Goal: Task Accomplishment & Management: Use online tool/utility

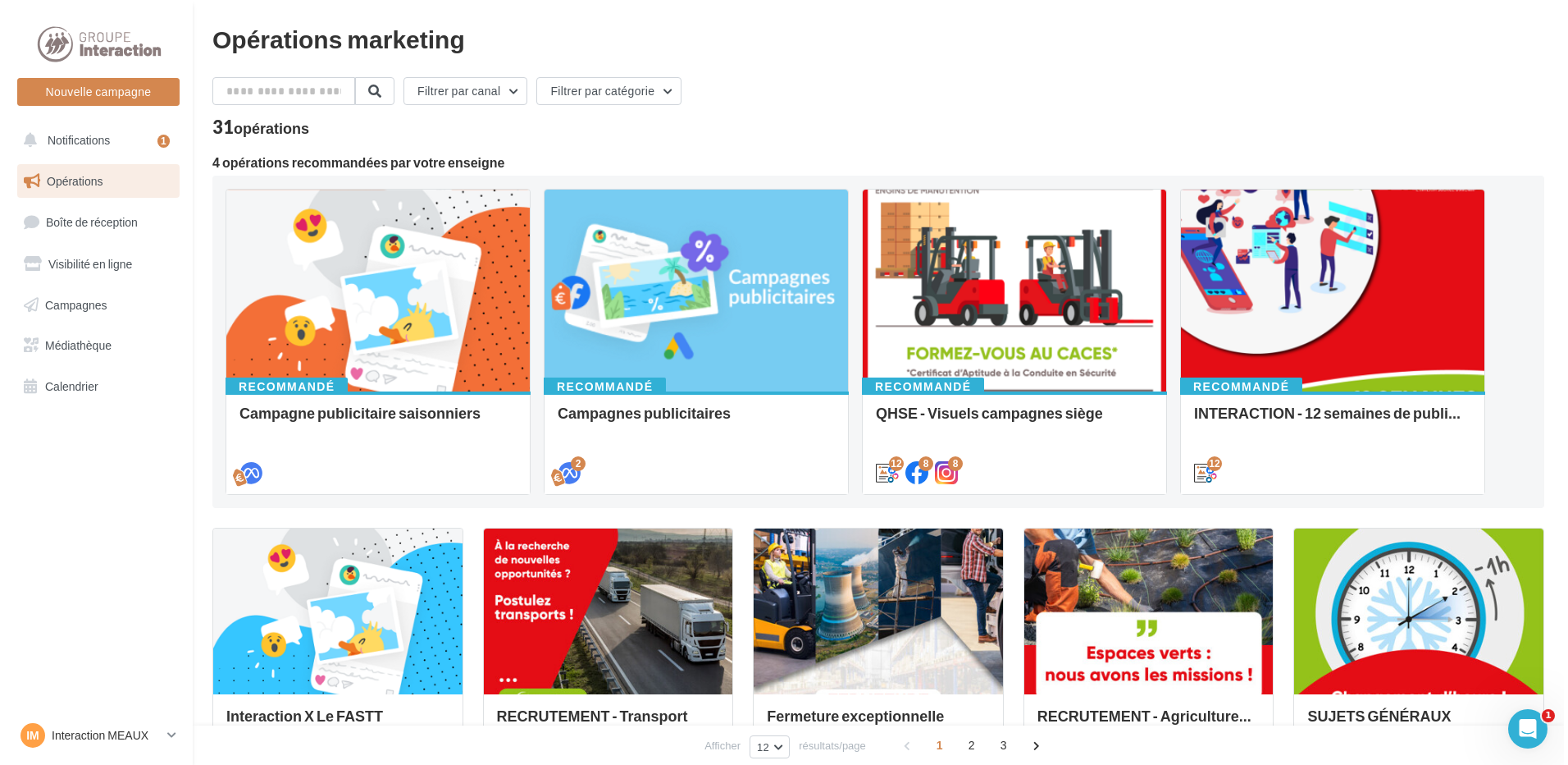
scroll to position [164, 0]
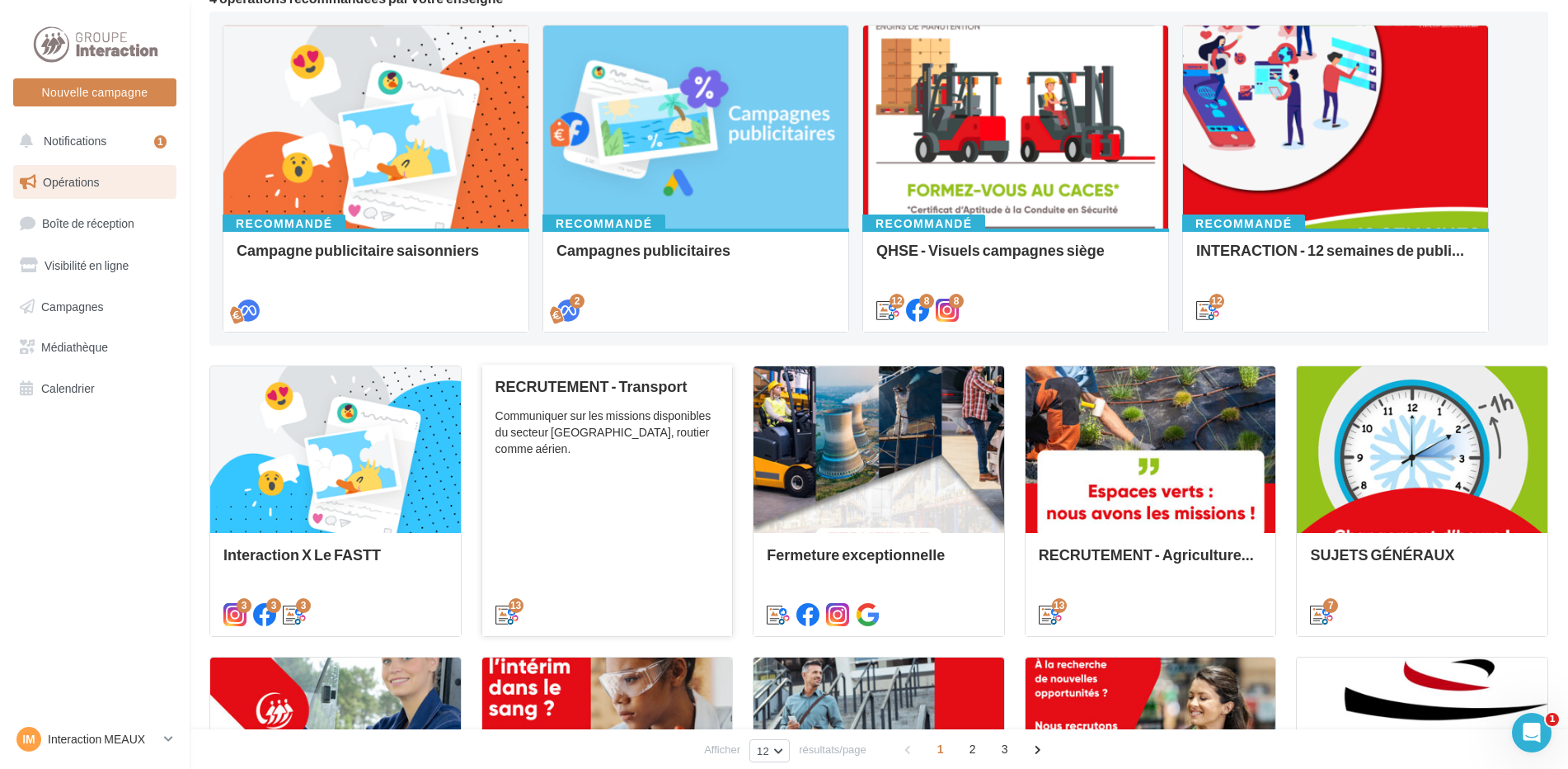
click at [623, 395] on div "RECRUTEMENT - Transport Communiquer sur les missions disponibles du secteur [GE…" at bounding box center [607, 499] width 224 height 243
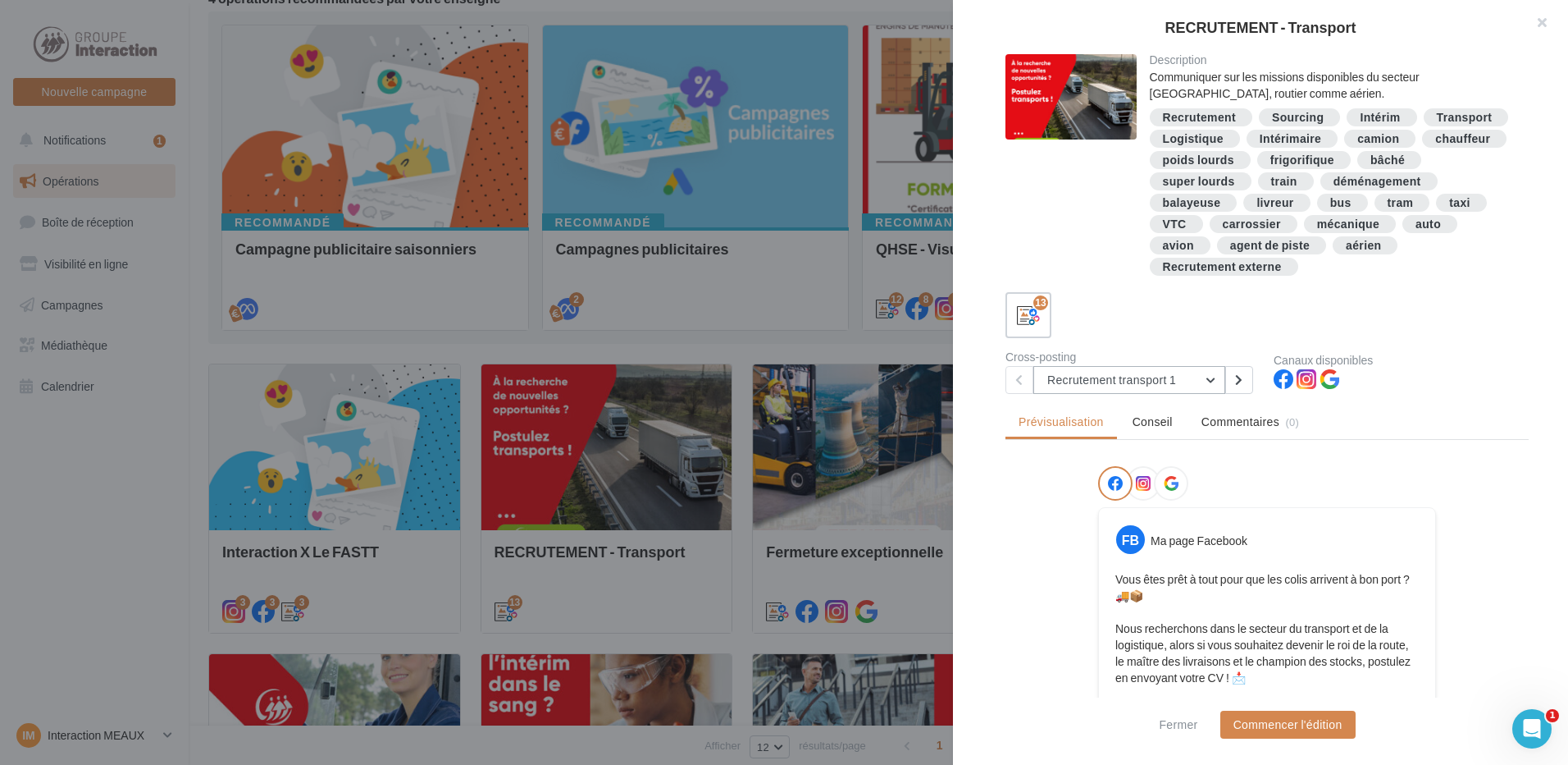
click at [1207, 381] on button "Recrutement transport 1" at bounding box center [1129, 379] width 192 height 28
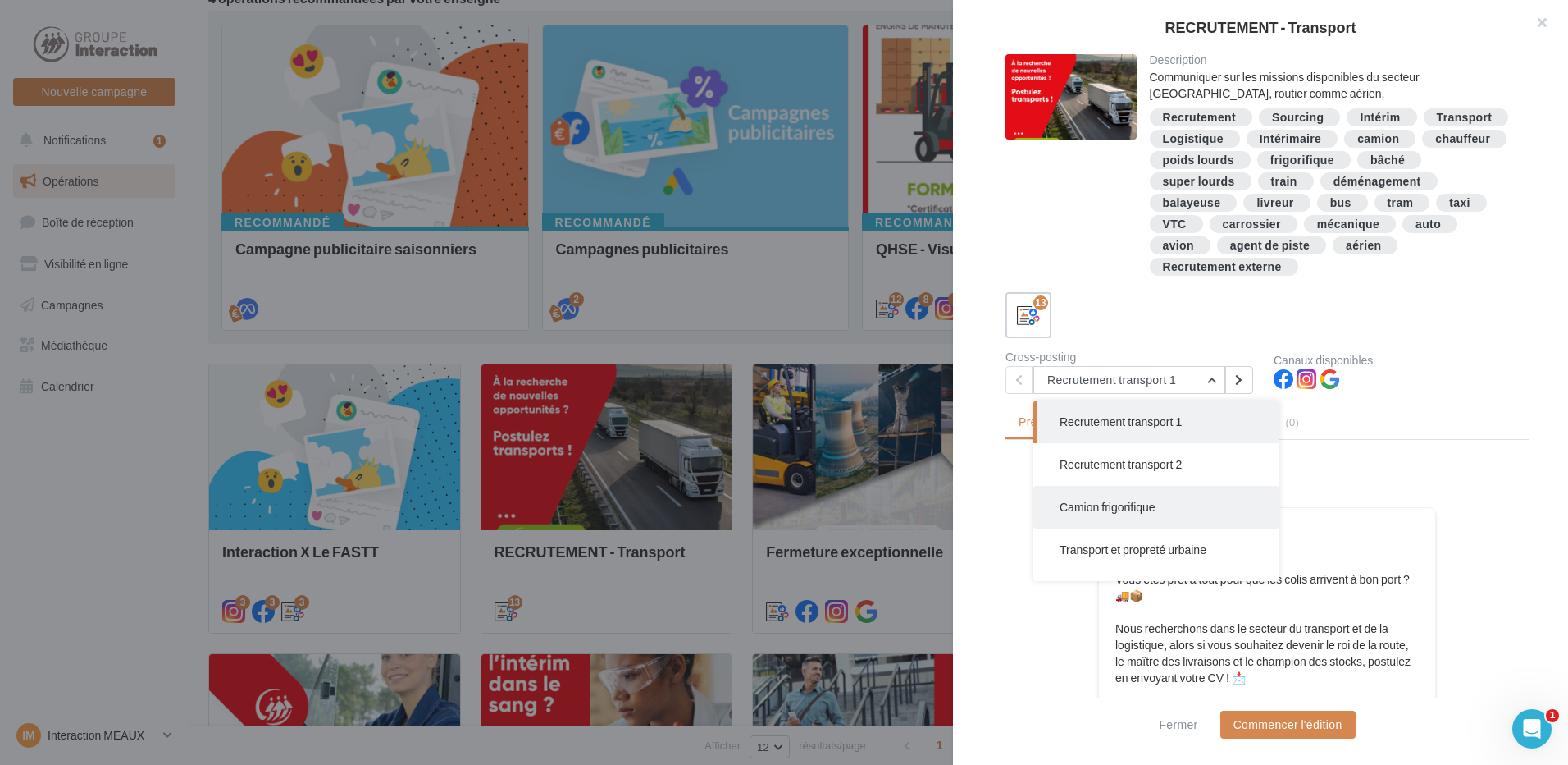
click at [1141, 504] on span "Camion frigorifique" at bounding box center [1108, 506] width 96 height 14
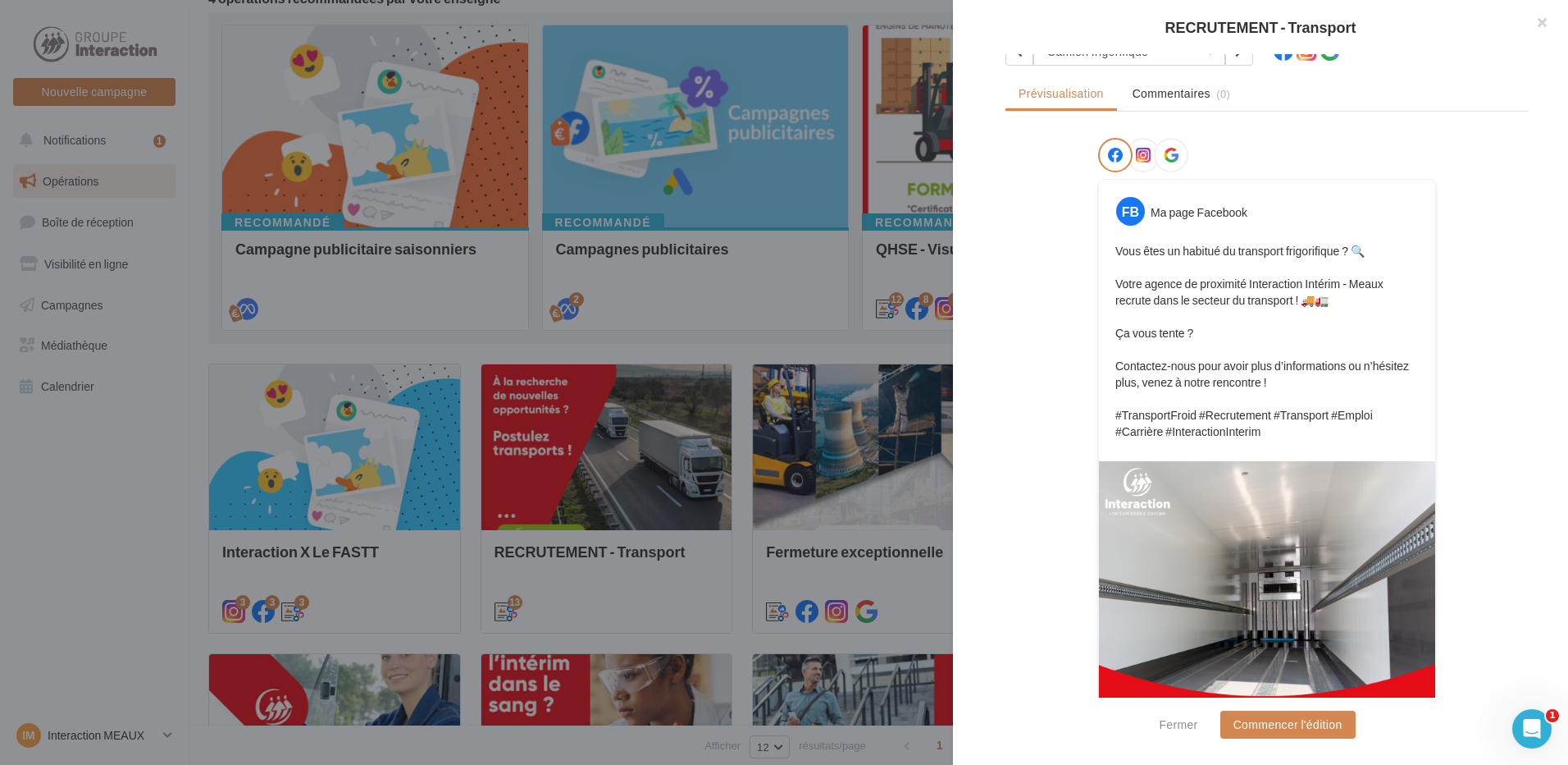
scroll to position [435, 0]
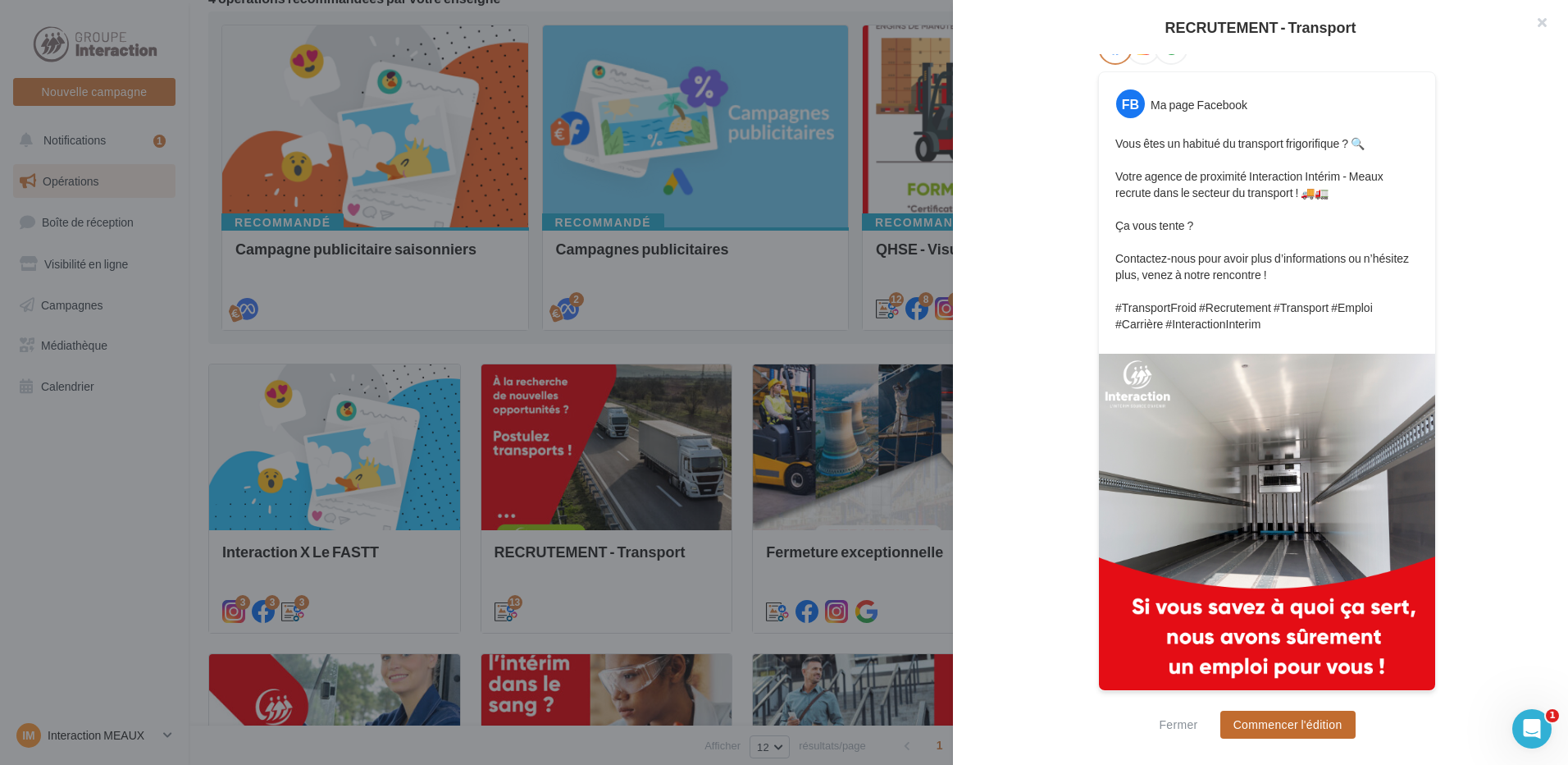
click at [1290, 723] on button "Commencer l'édition" at bounding box center [1288, 724] width 135 height 28
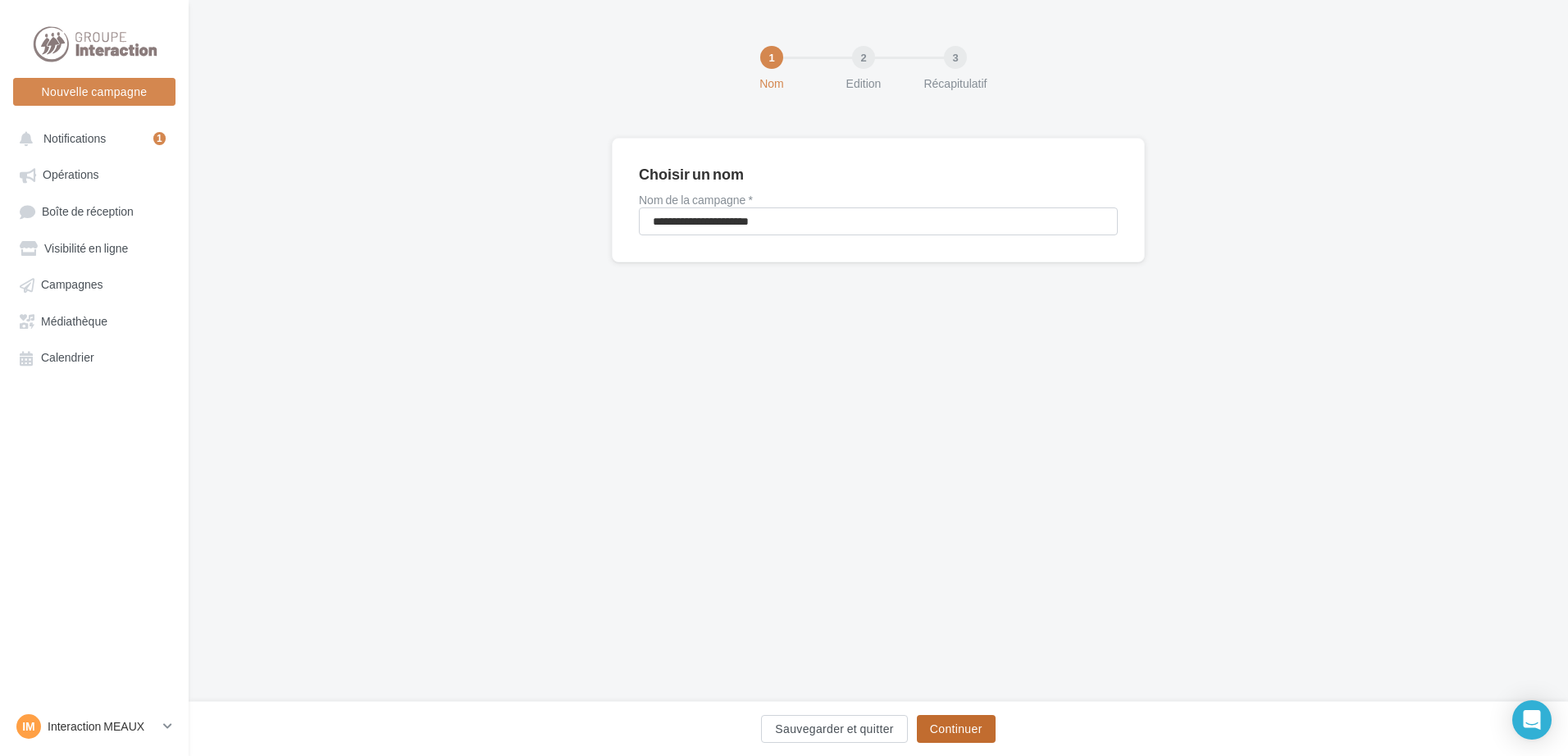
click at [969, 720] on button "Continuer" at bounding box center [956, 728] width 79 height 28
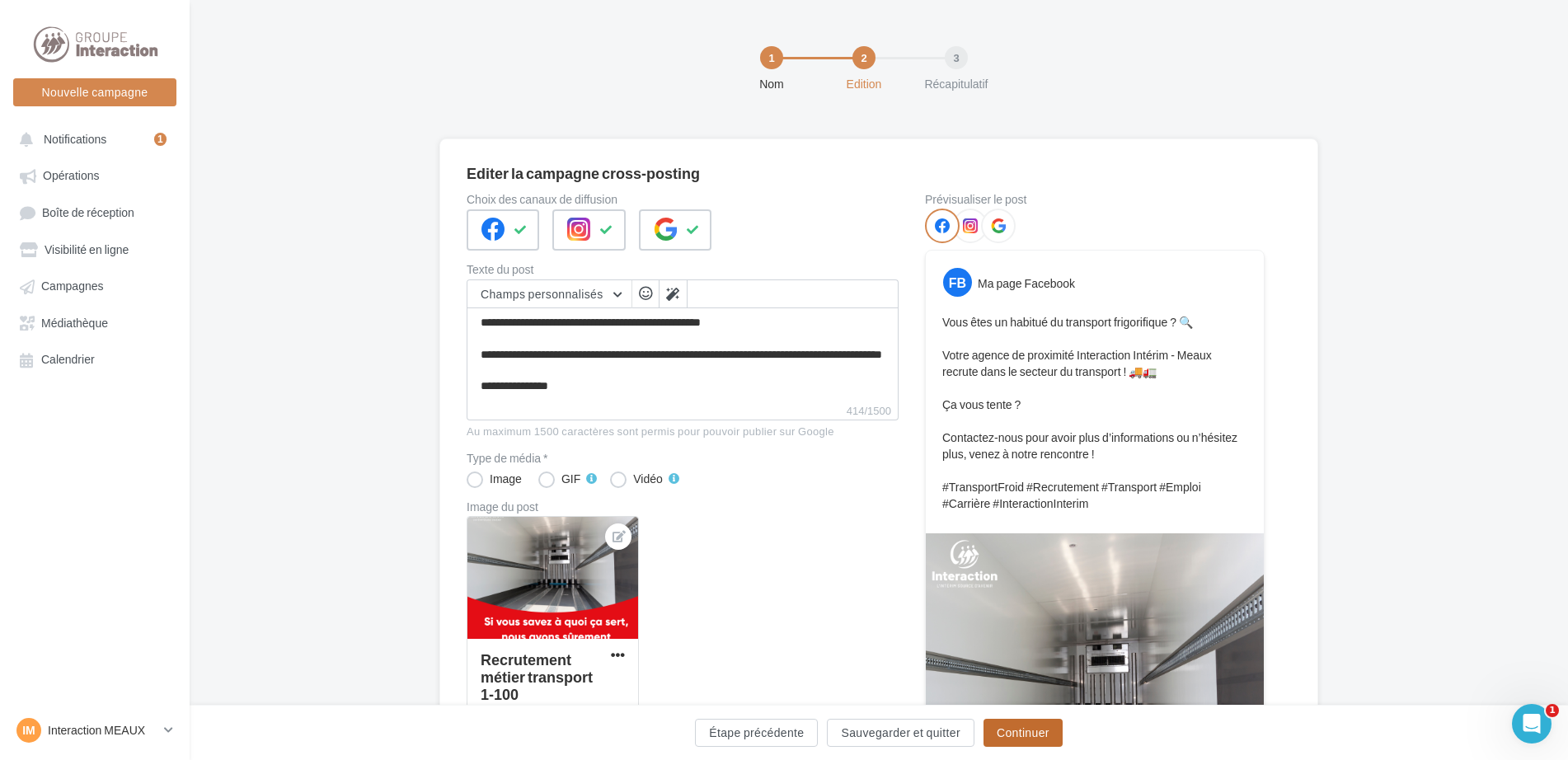
click at [1014, 728] on button "Continuer" at bounding box center [1023, 732] width 79 height 28
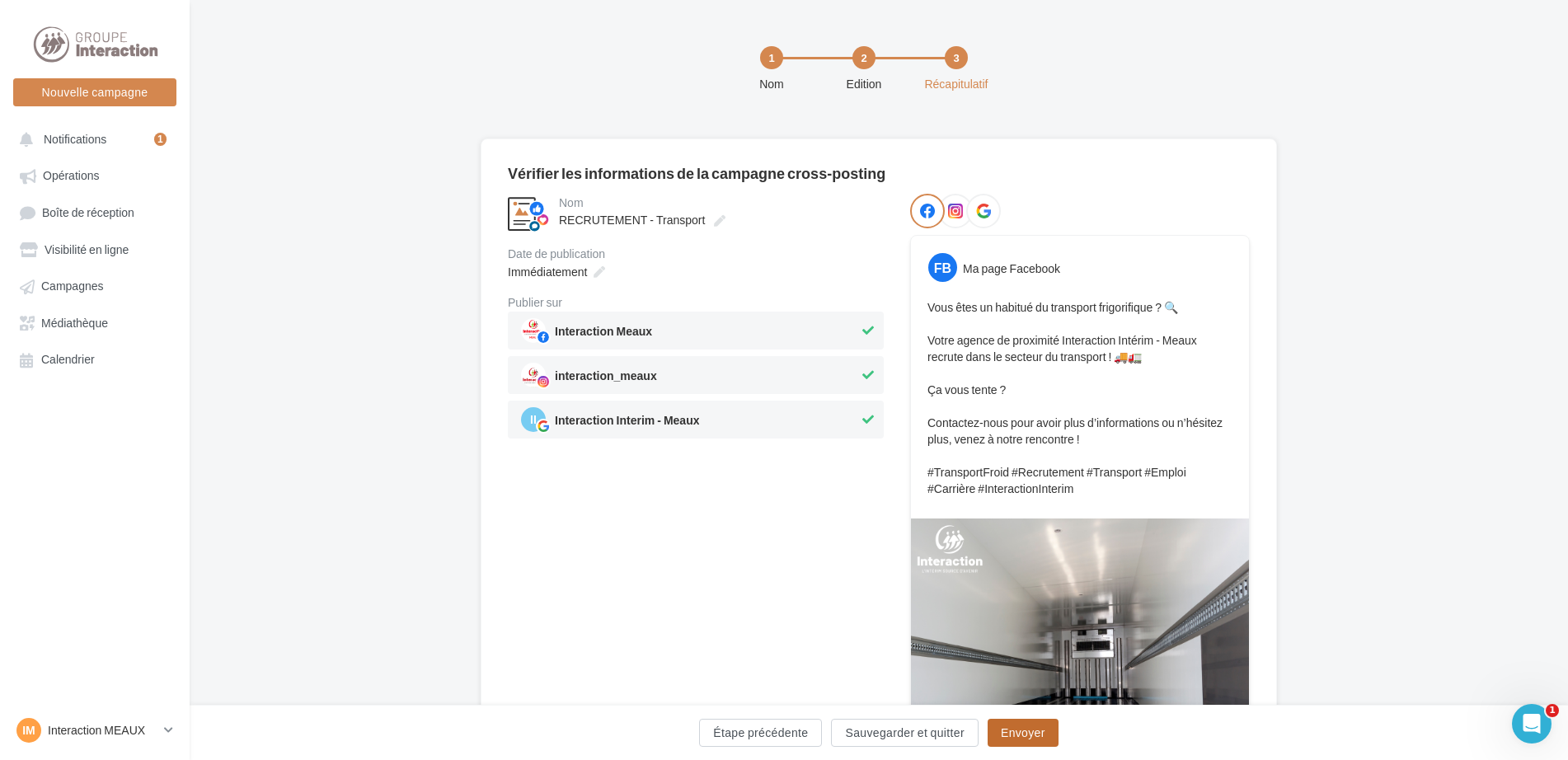
click at [1023, 725] on button "Envoyer" at bounding box center [1023, 732] width 71 height 28
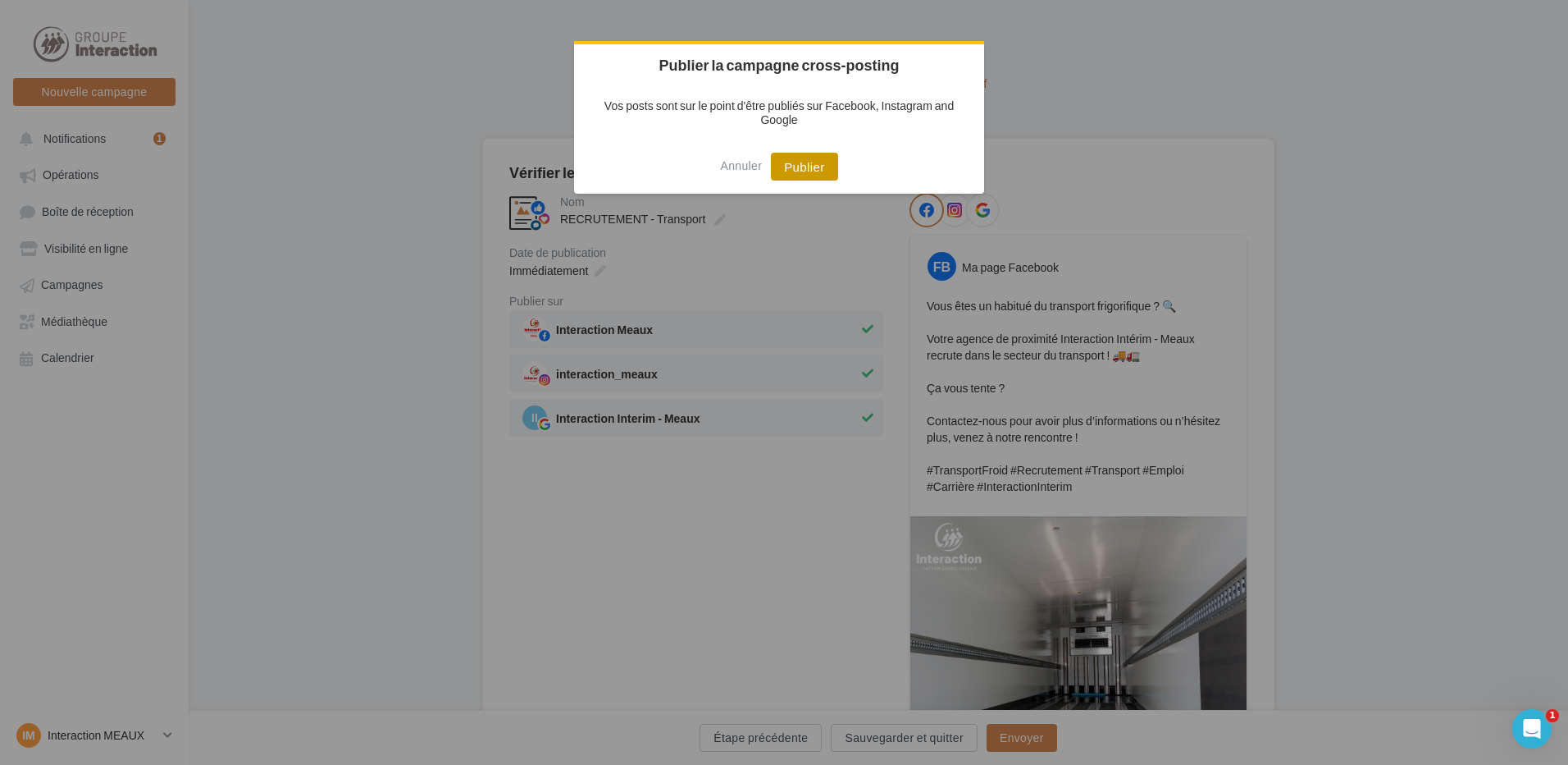
click at [803, 161] on button "Publier" at bounding box center [804, 166] width 67 height 28
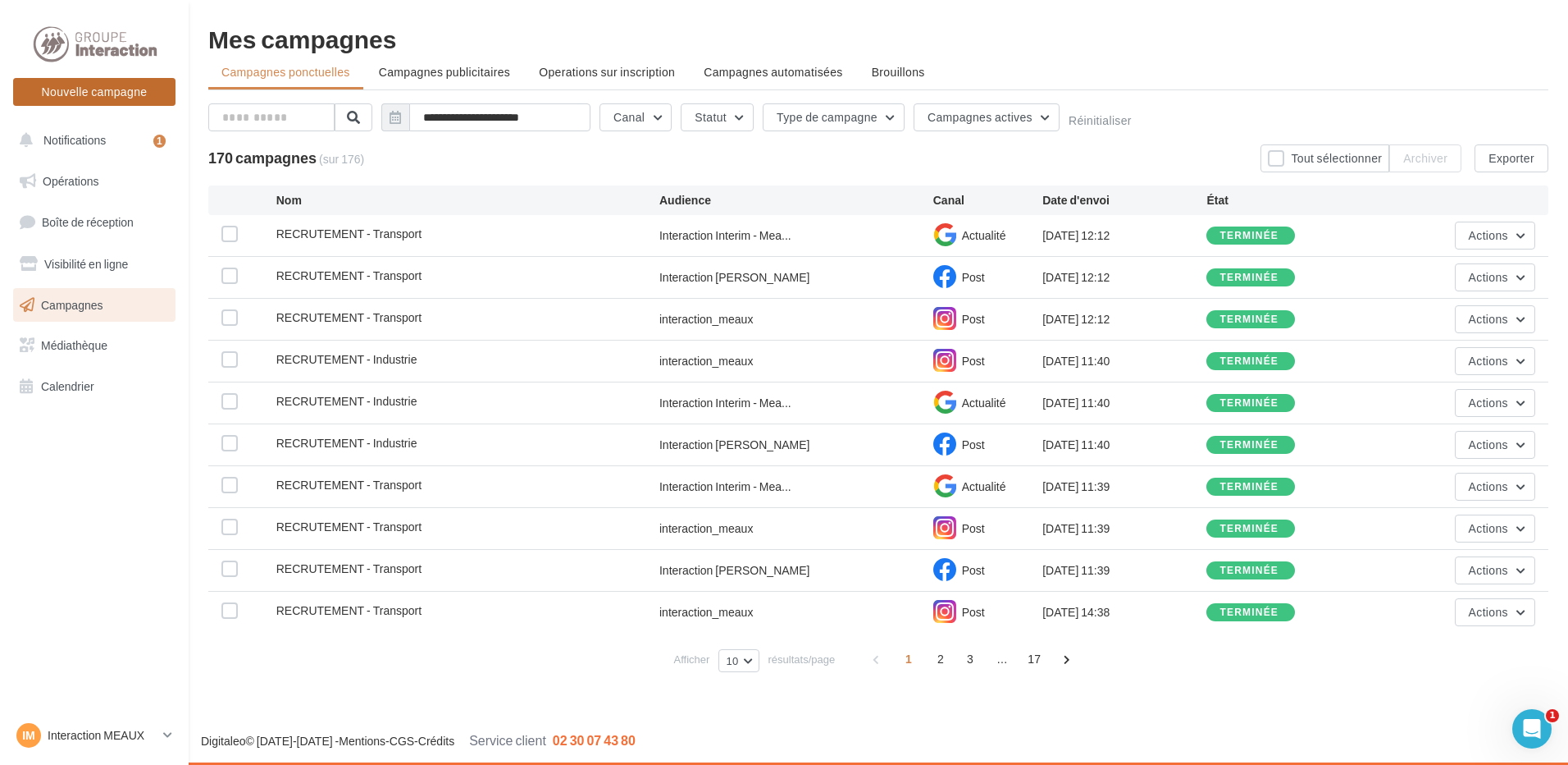
click at [94, 90] on button "Nouvelle campagne" at bounding box center [95, 91] width 162 height 28
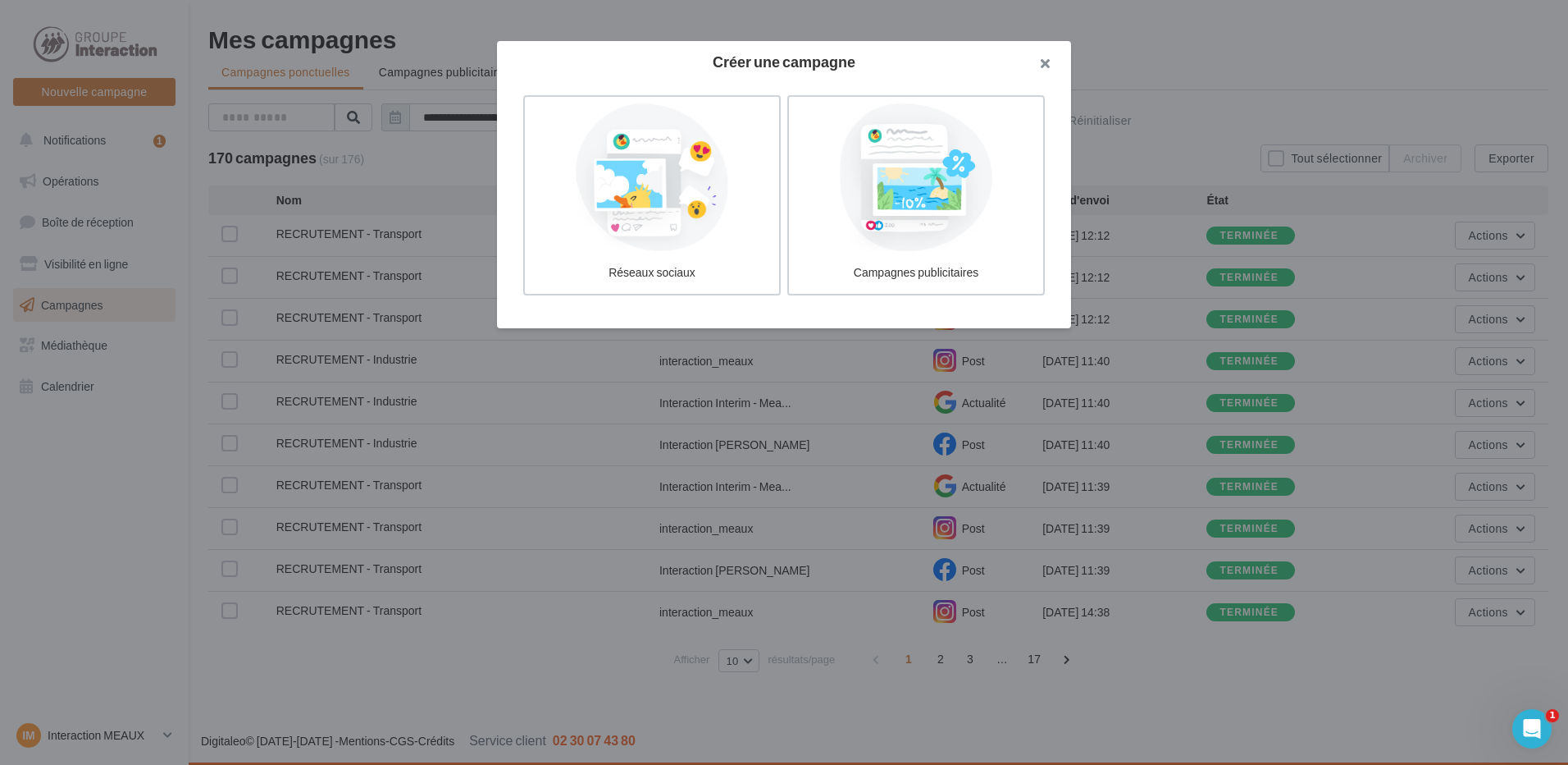
click at [1044, 56] on button "button" at bounding box center [1038, 65] width 66 height 50
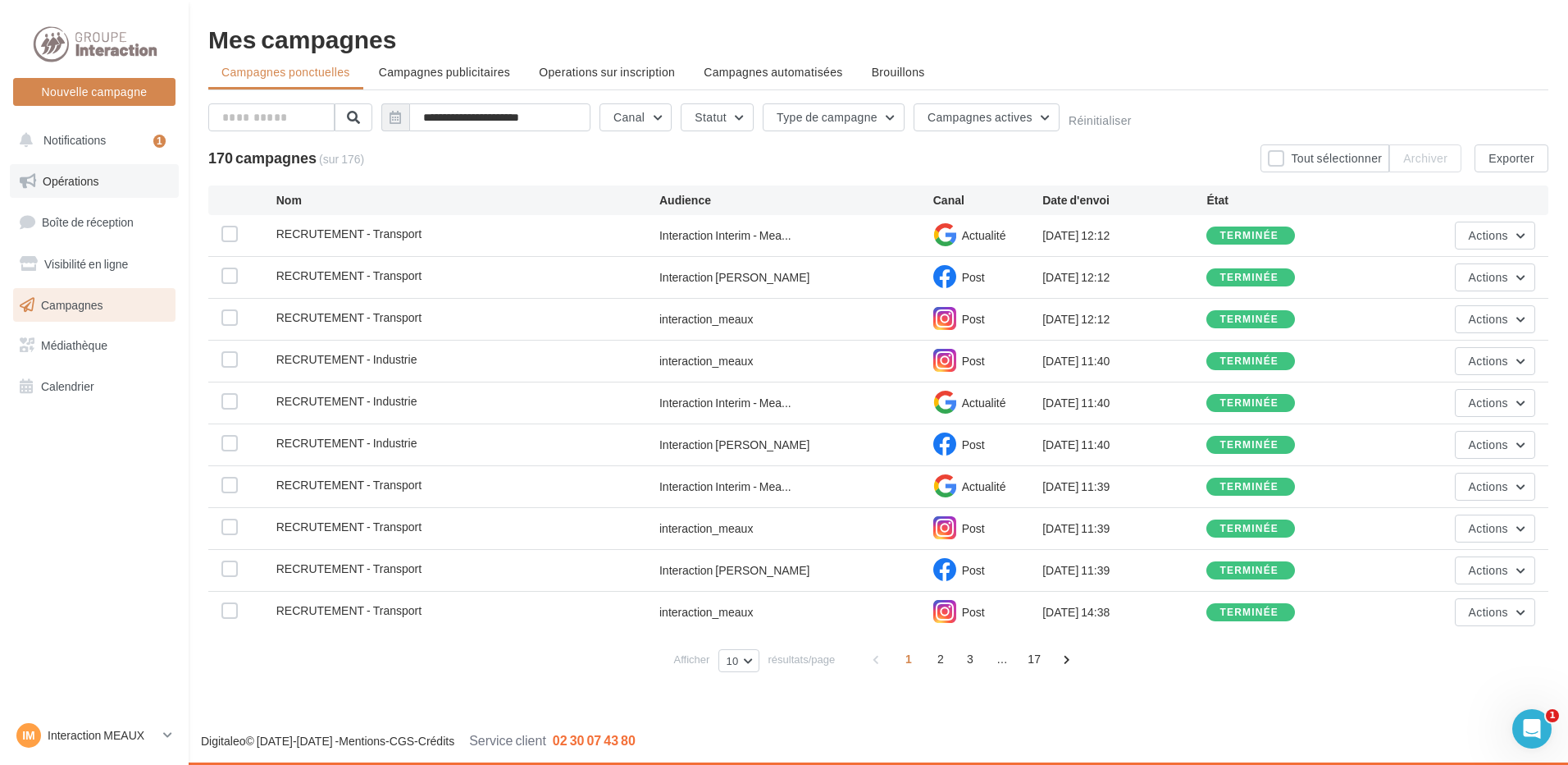
click at [90, 174] on span "Opérations" at bounding box center [70, 181] width 56 height 14
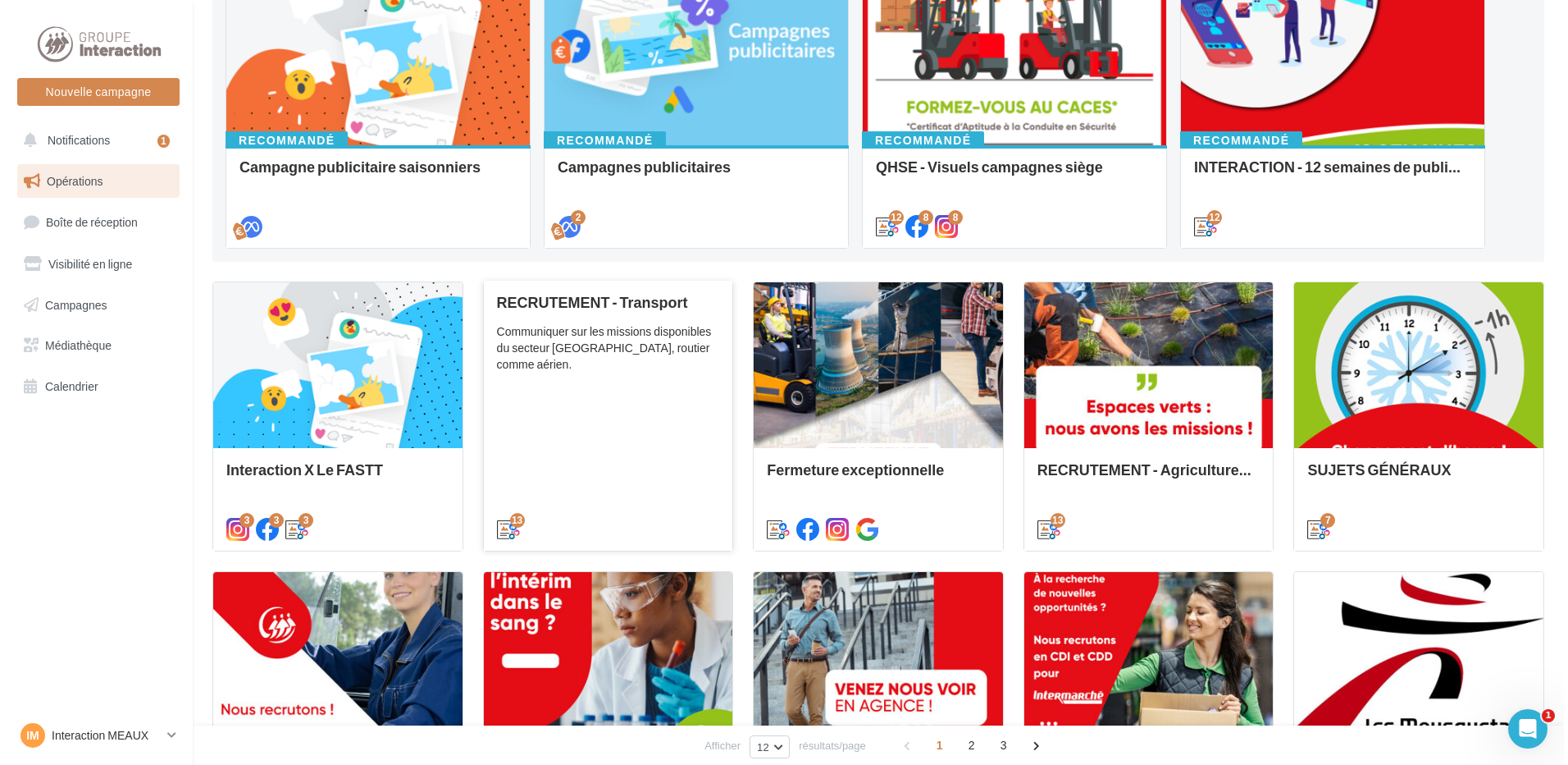
scroll to position [328, 0]
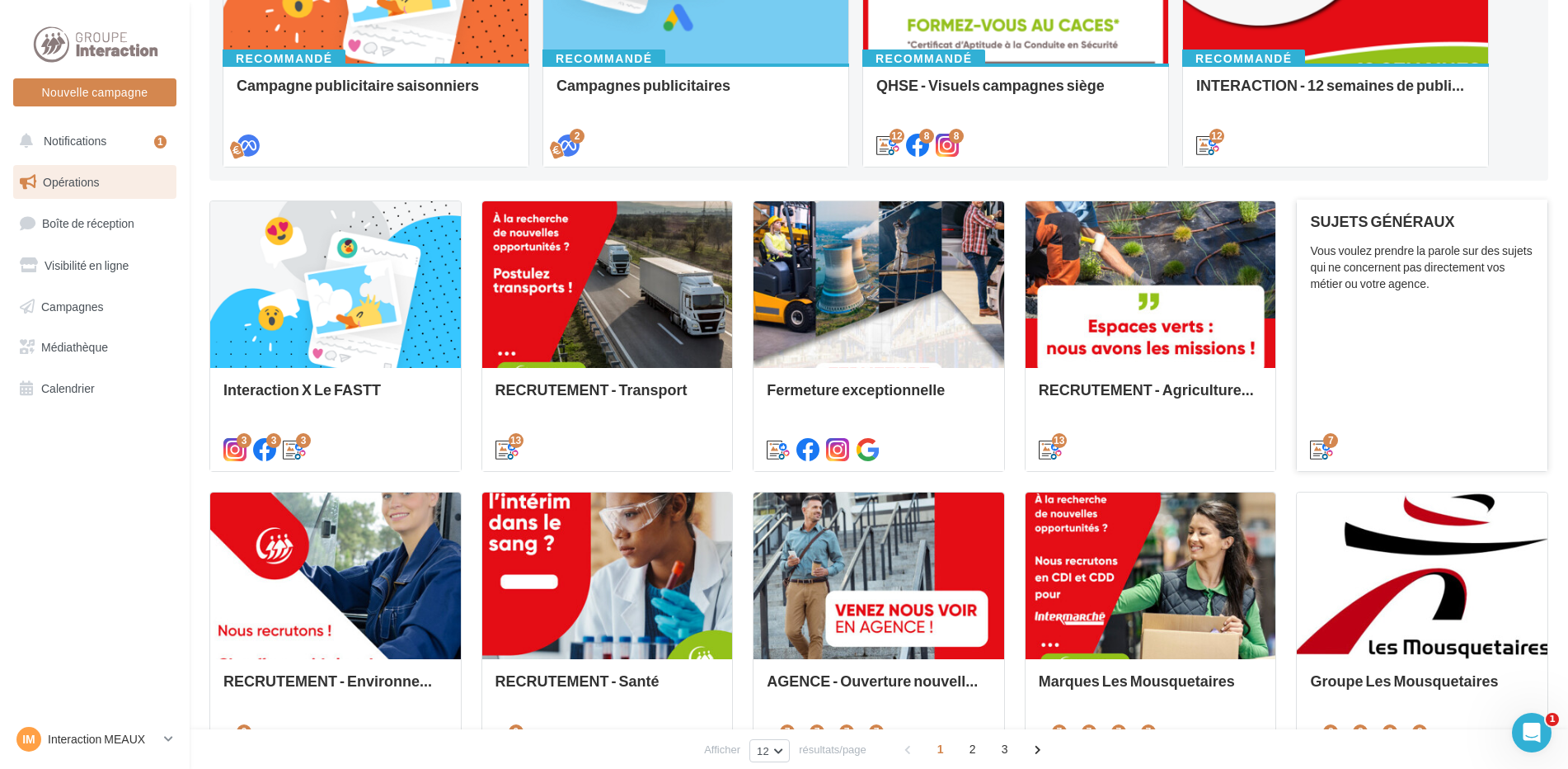
click at [1400, 351] on div "SUJETS GÉNÉRAUX Vous voulez prendre la parole sur des sujets qui ne concernent …" at bounding box center [1422, 334] width 224 height 243
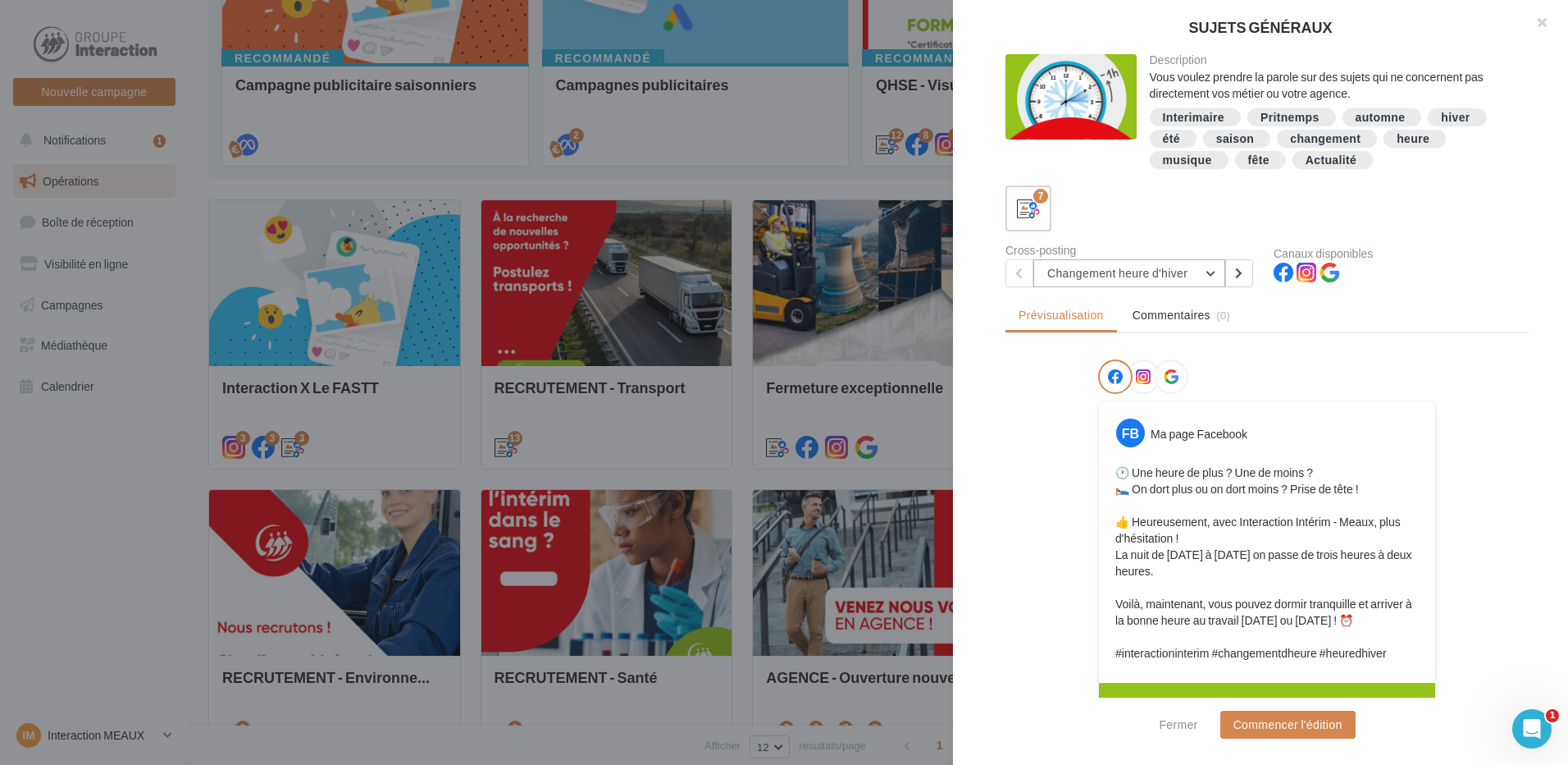
click at [1202, 275] on button "Changement heure d'hiver" at bounding box center [1129, 273] width 192 height 28
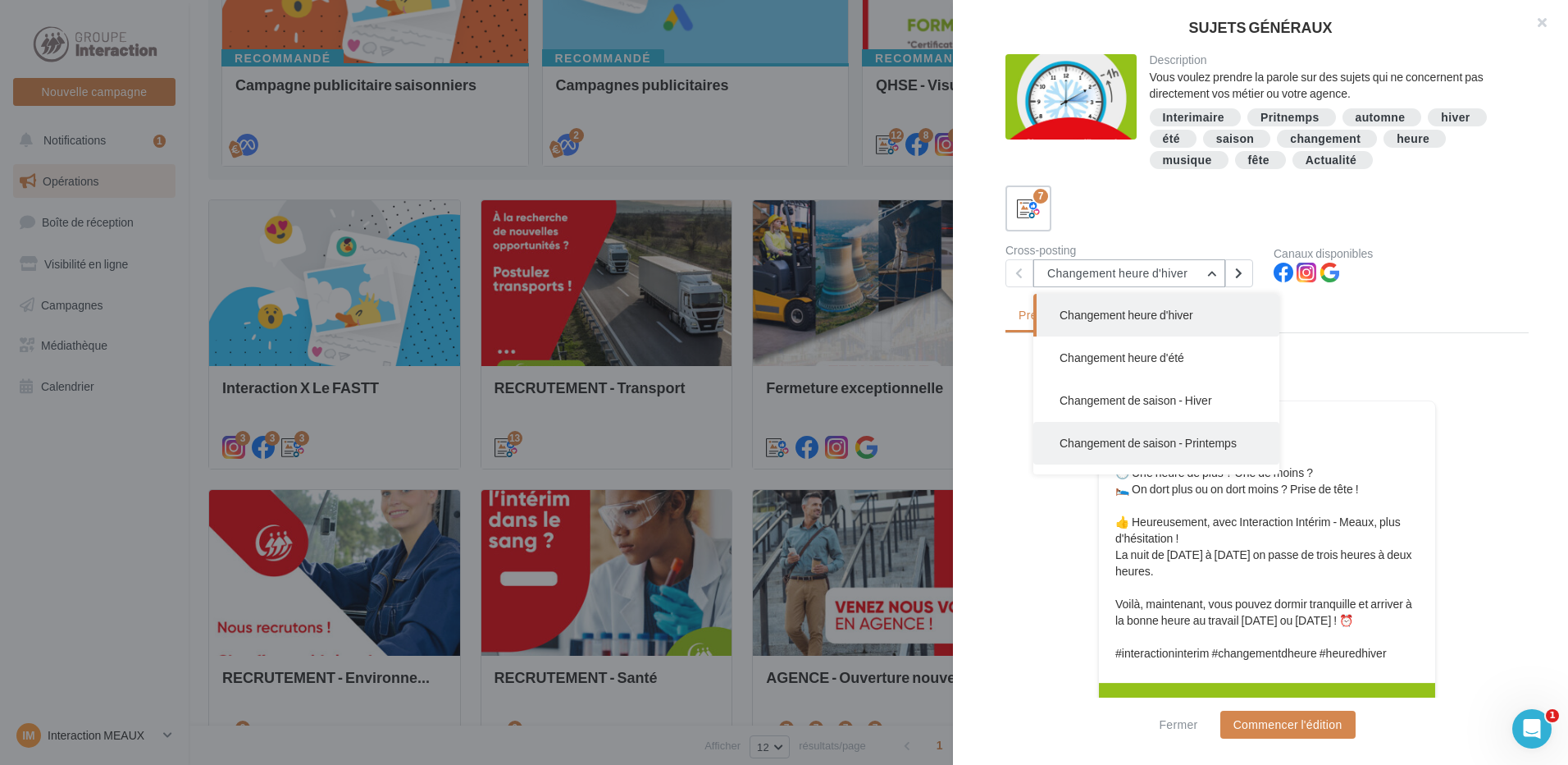
scroll to position [118, 0]
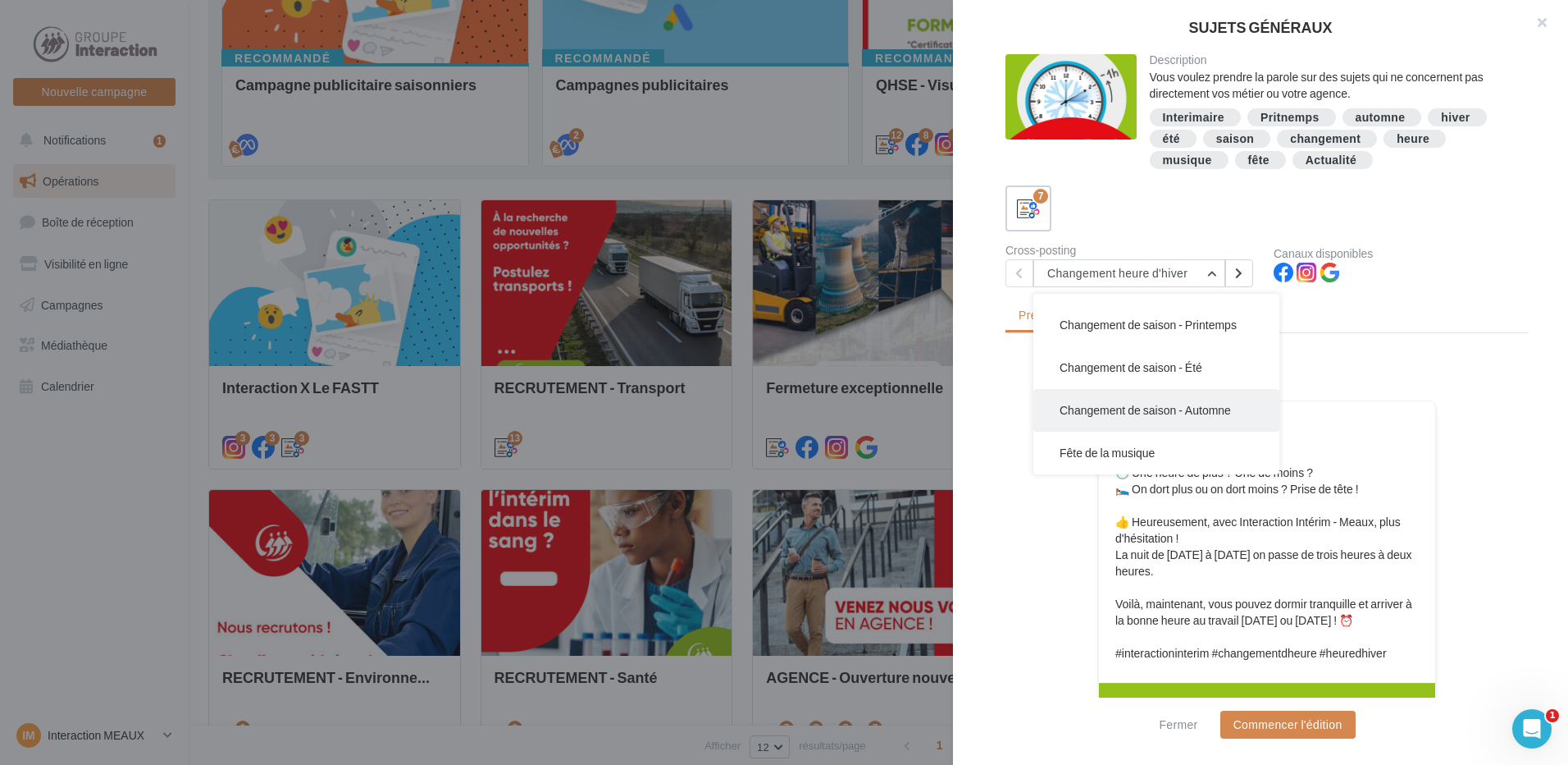
click at [1199, 400] on button "Changement de saison - Automne" at bounding box center [1156, 410] width 246 height 42
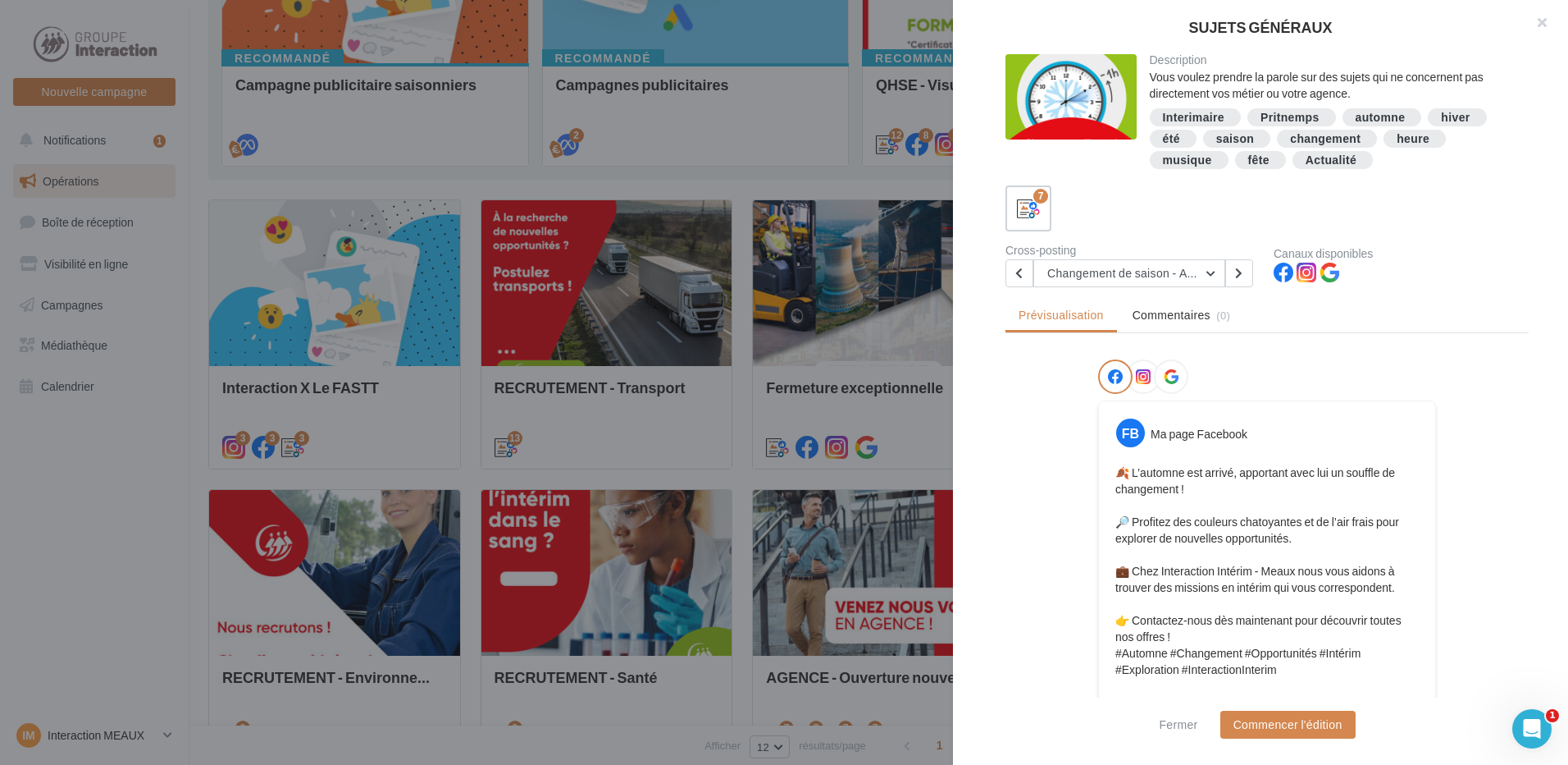
scroll to position [82, 0]
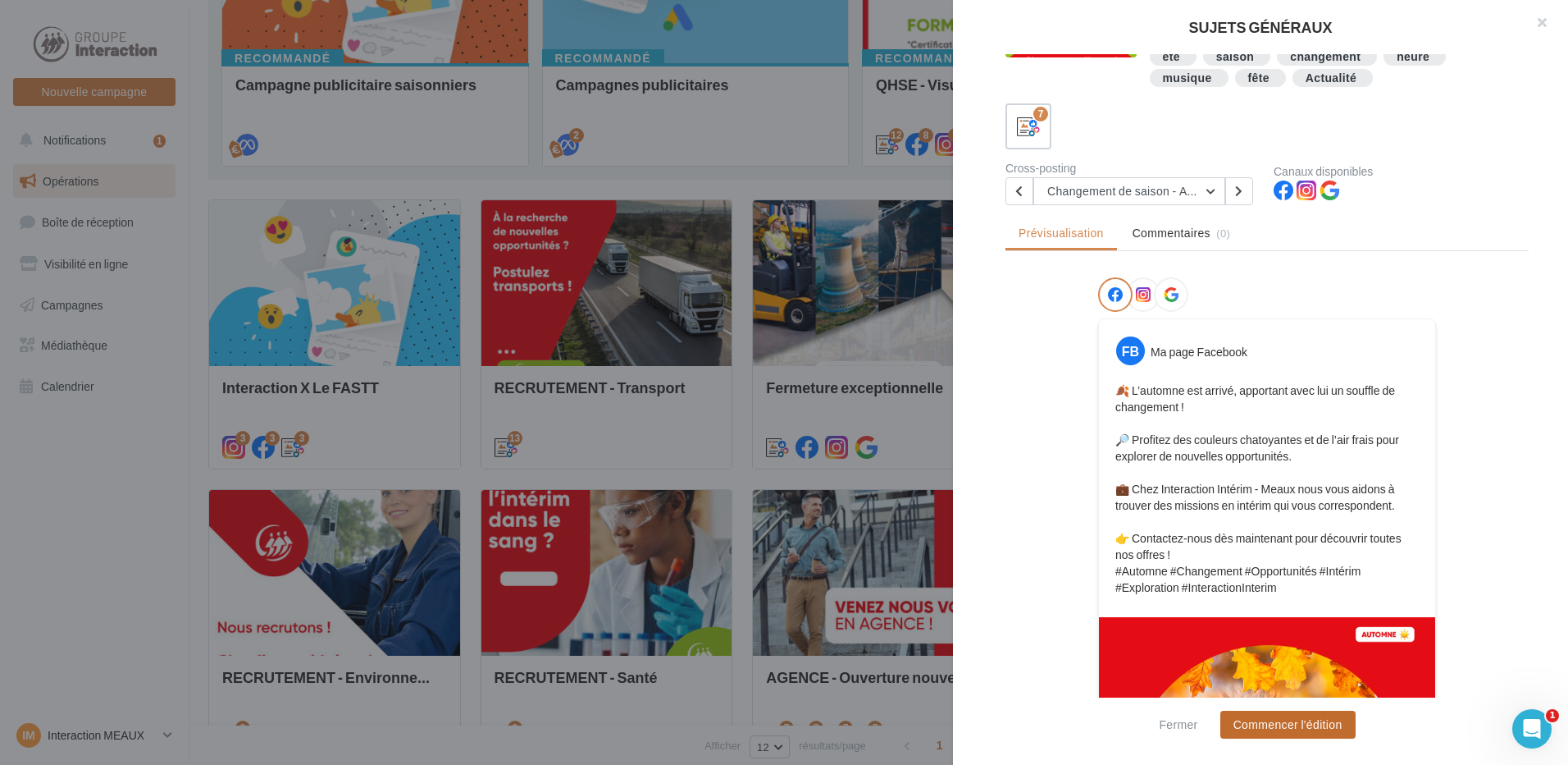
click at [1304, 719] on button "Commencer l'édition" at bounding box center [1288, 724] width 135 height 28
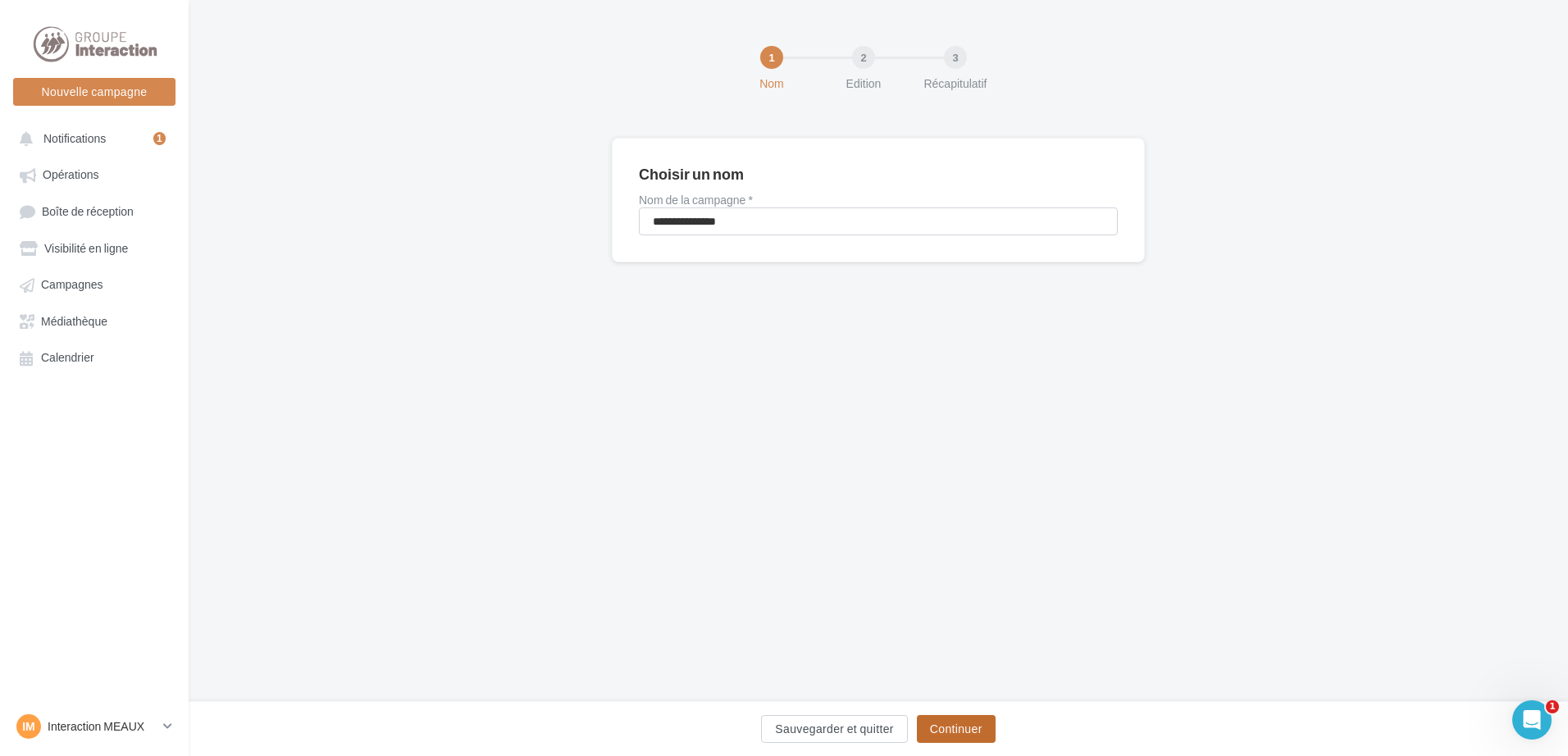
click at [958, 721] on button "Continuer" at bounding box center [956, 728] width 79 height 28
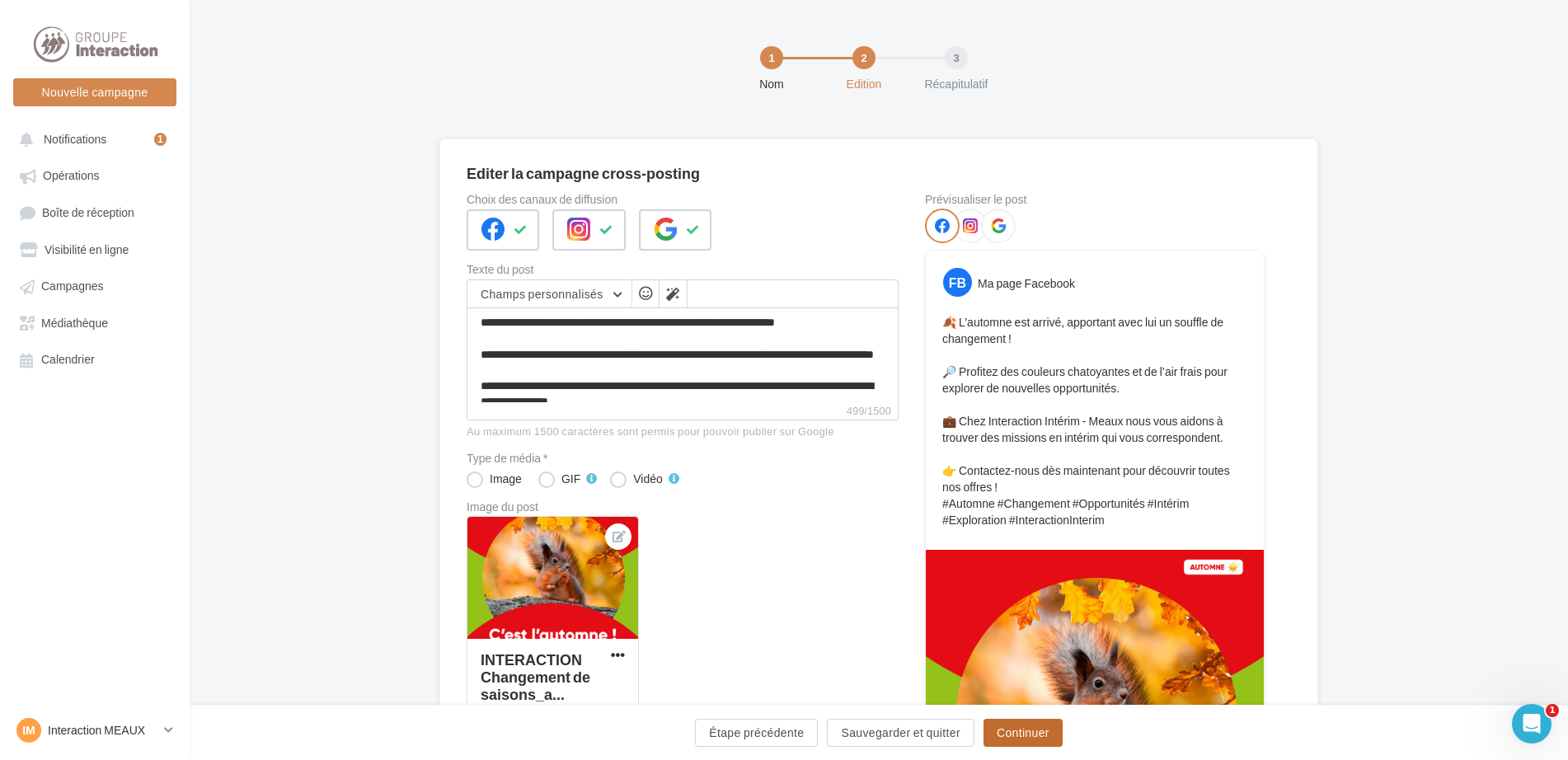
click at [1024, 725] on button "Continuer" at bounding box center [1023, 732] width 79 height 28
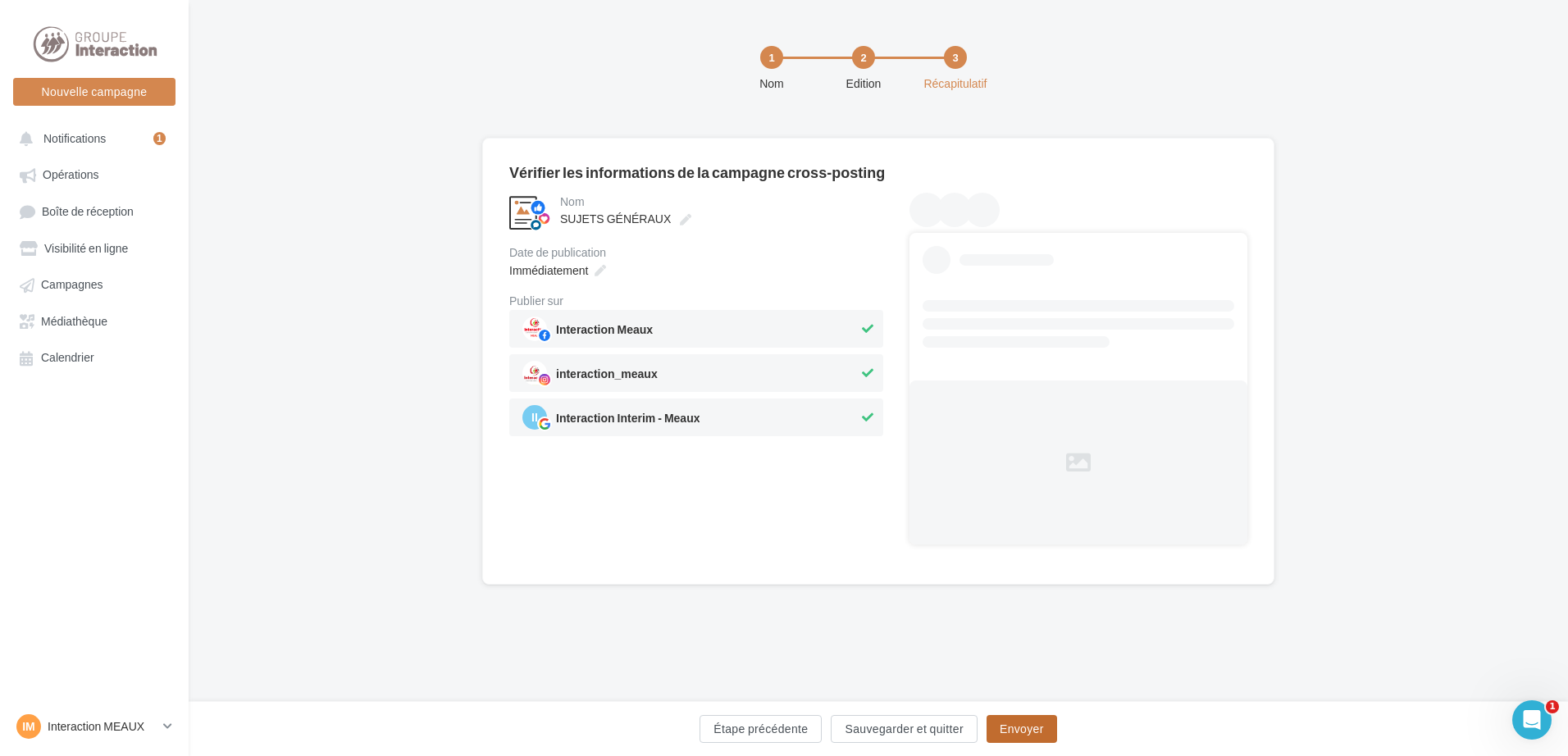
click at [1018, 721] on button "Envoyer" at bounding box center [1022, 728] width 70 height 28
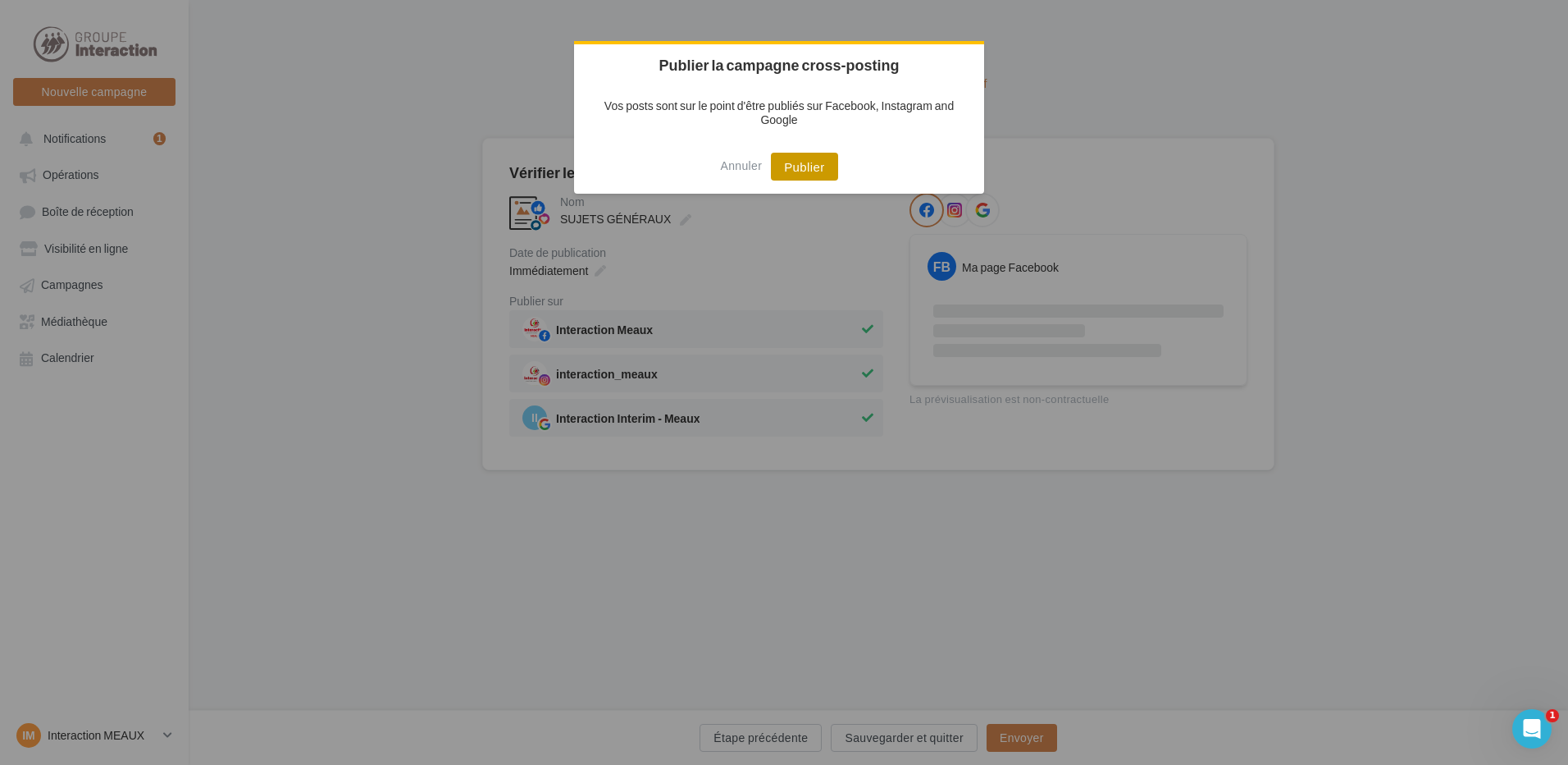
click at [818, 157] on button "Publier" at bounding box center [804, 166] width 67 height 28
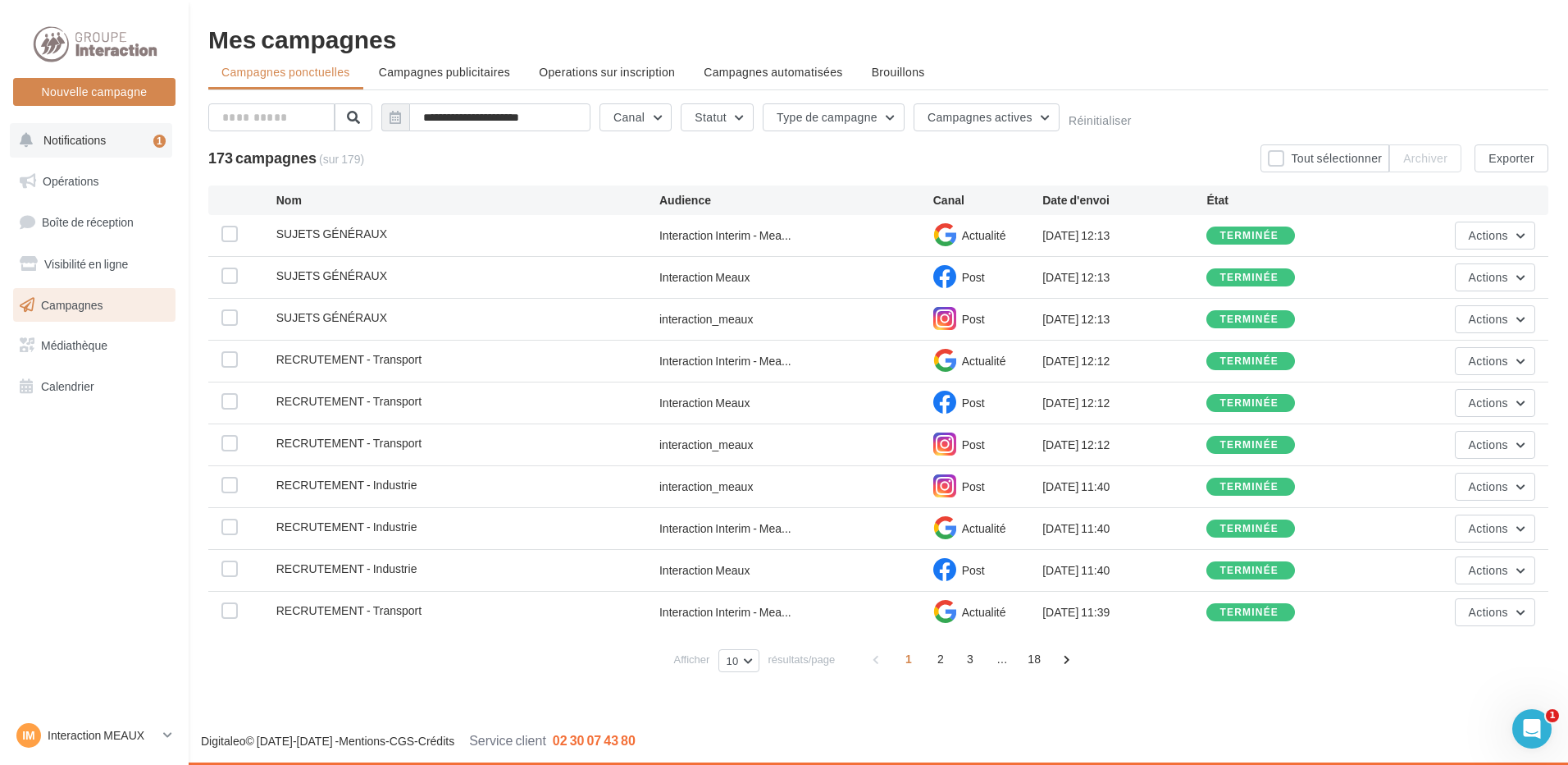
click at [94, 142] on span "Notifications" at bounding box center [74, 139] width 62 height 14
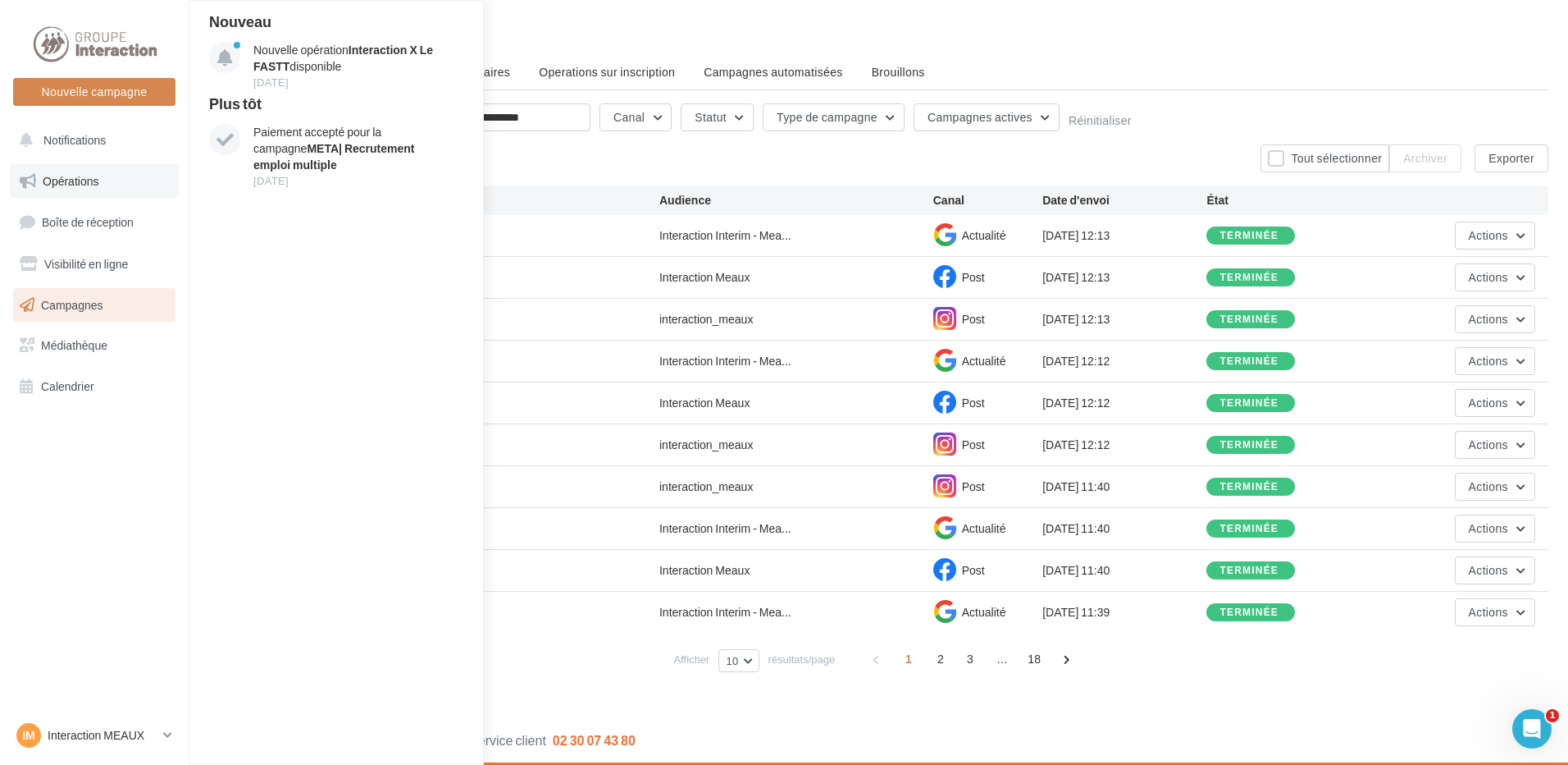
click at [80, 188] on link "Opérations" at bounding box center [94, 182] width 169 height 34
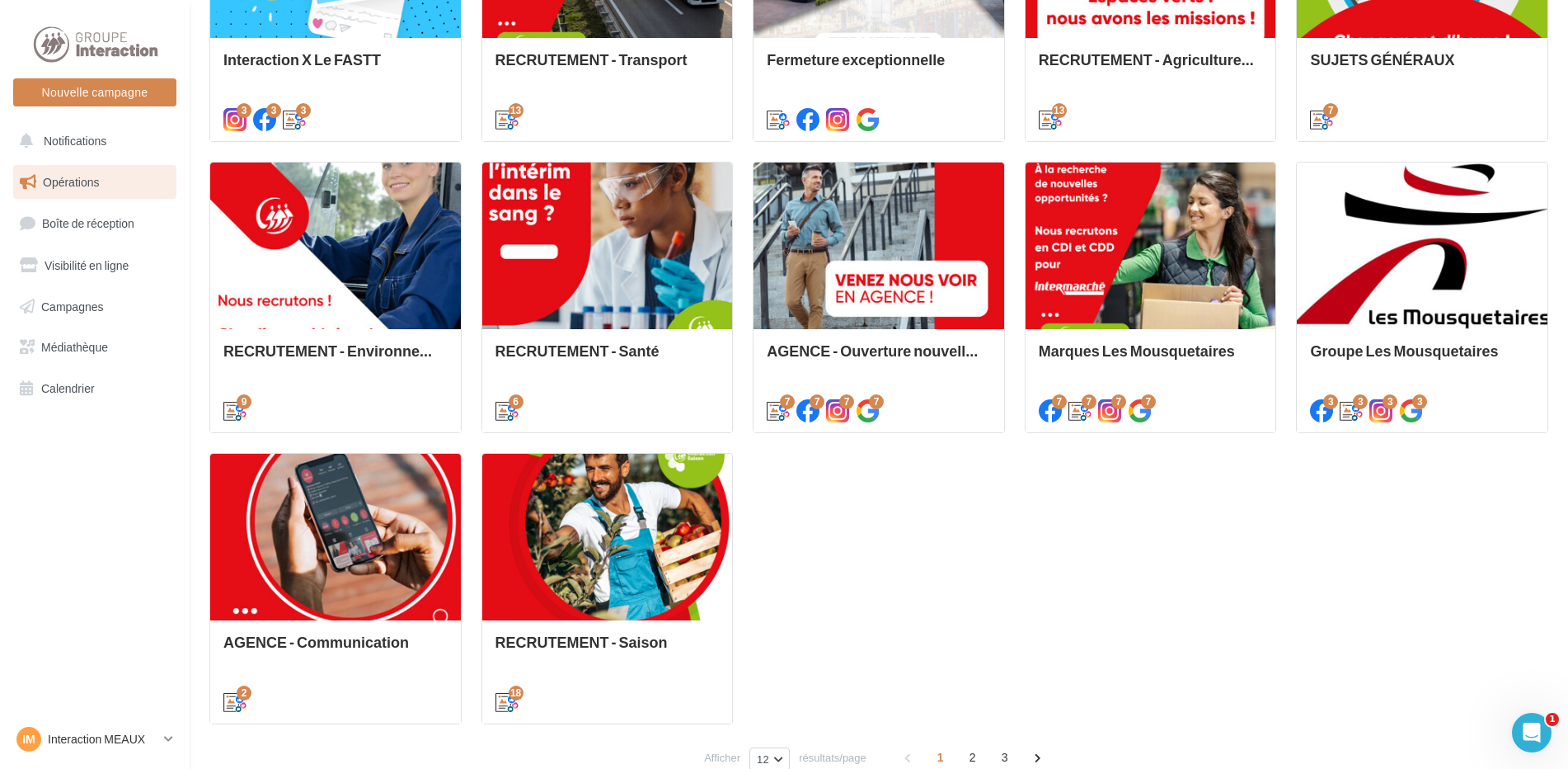
scroll to position [743, 0]
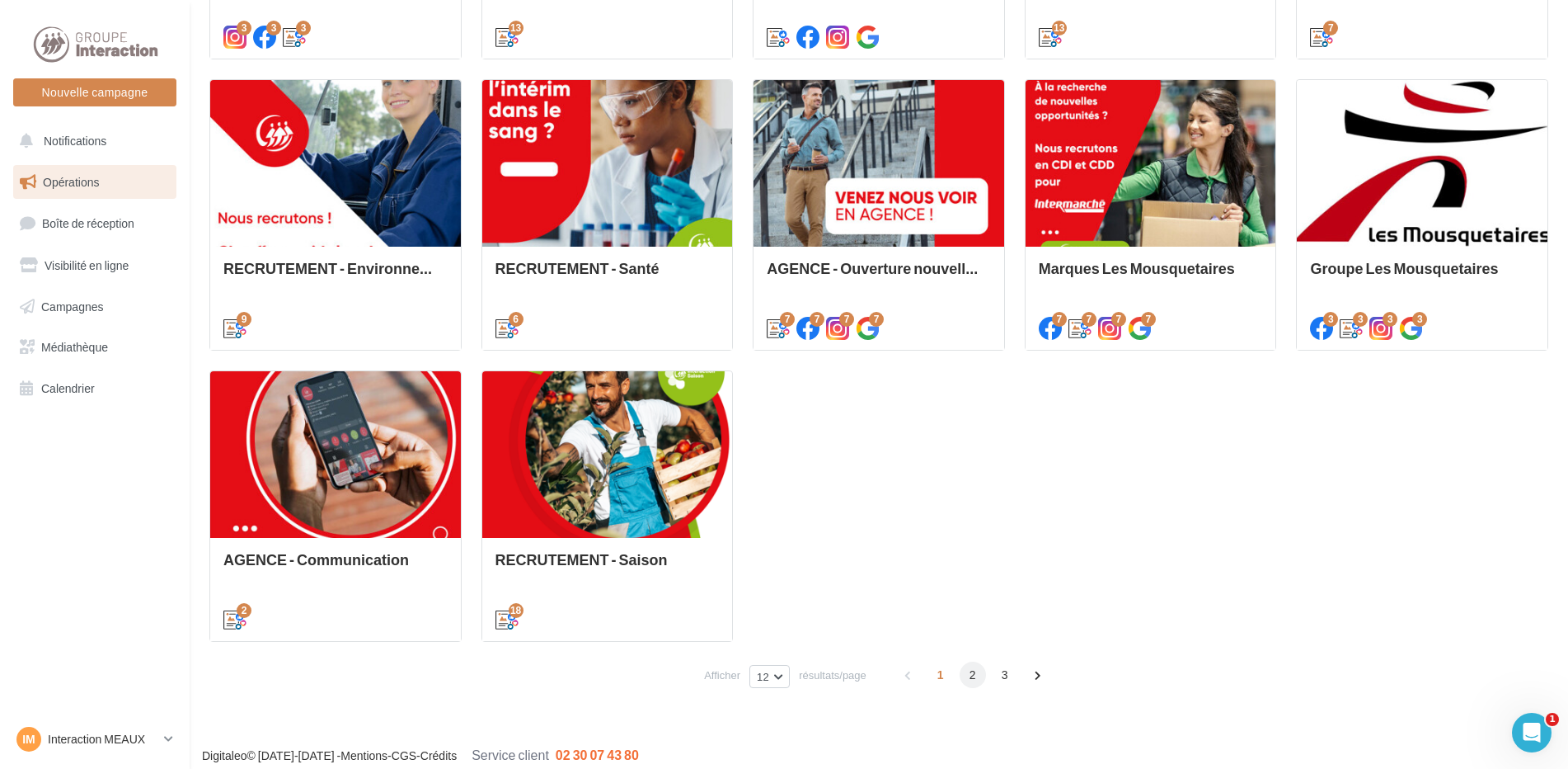
click at [964, 681] on span "2" at bounding box center [972, 675] width 26 height 26
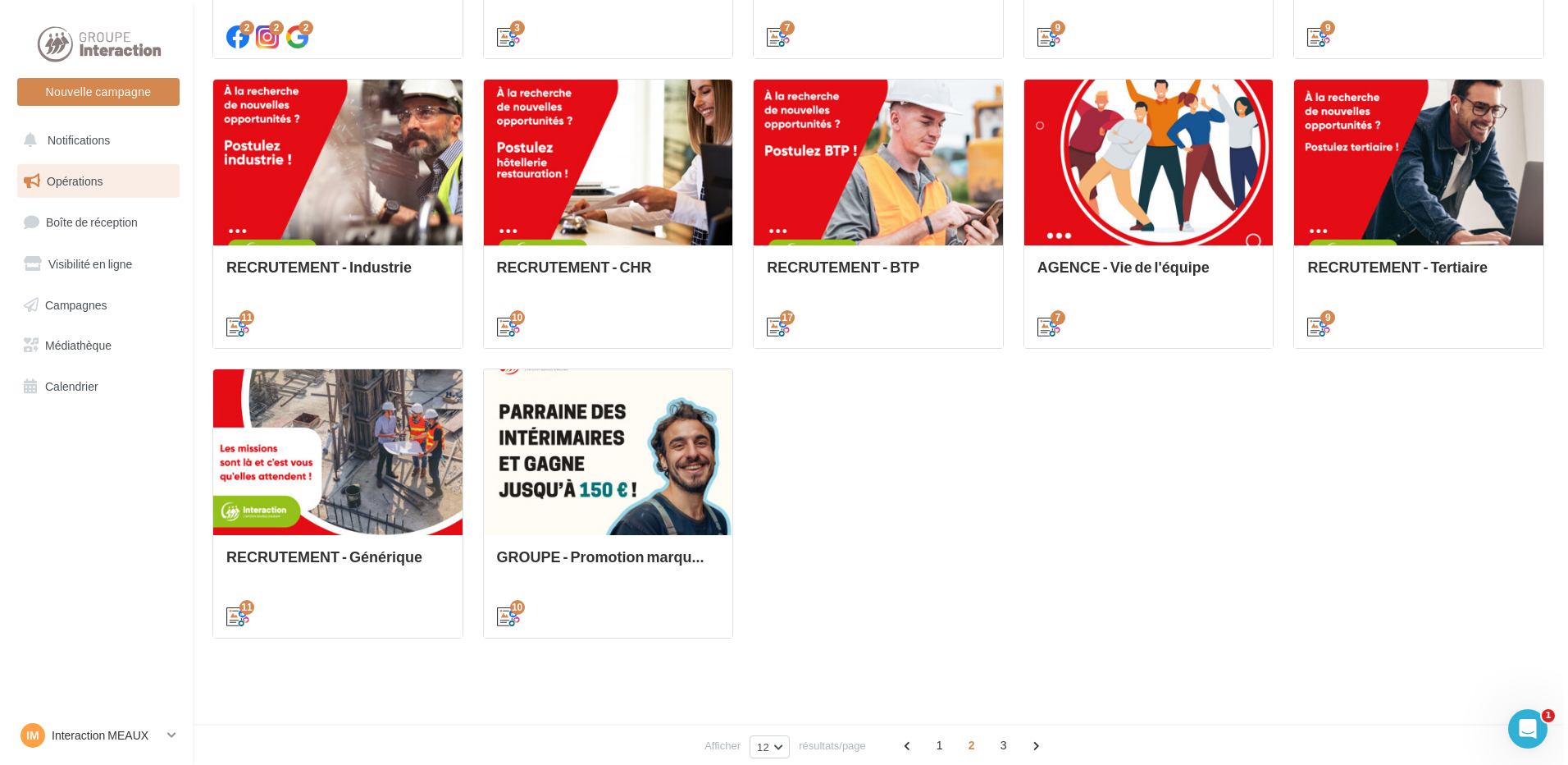
scroll to position [462, 0]
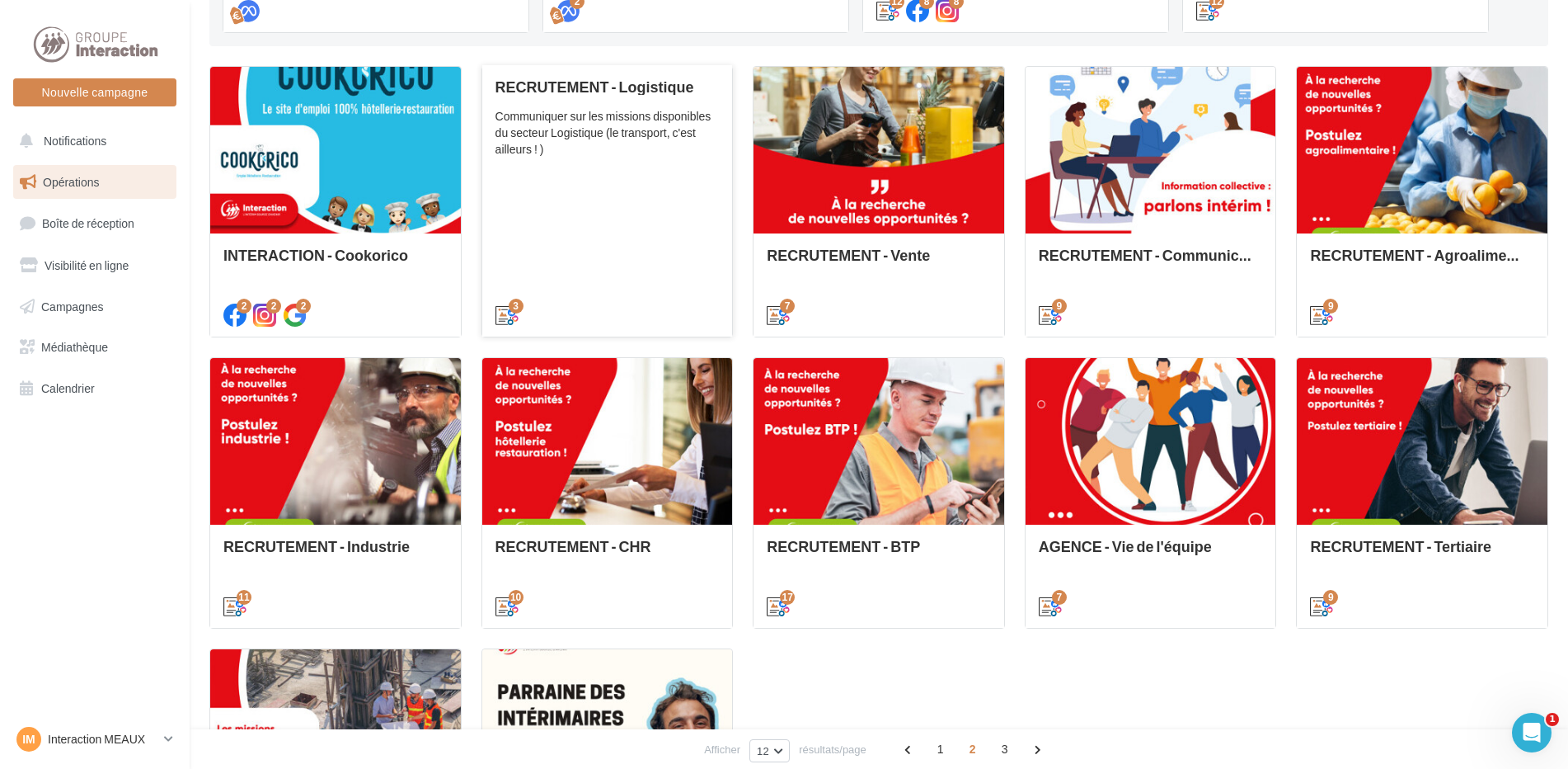
click at [557, 259] on div "RECRUTEMENT - Logistique Communiquer sur les missions disponibles du secteur Lo…" at bounding box center [607, 200] width 224 height 243
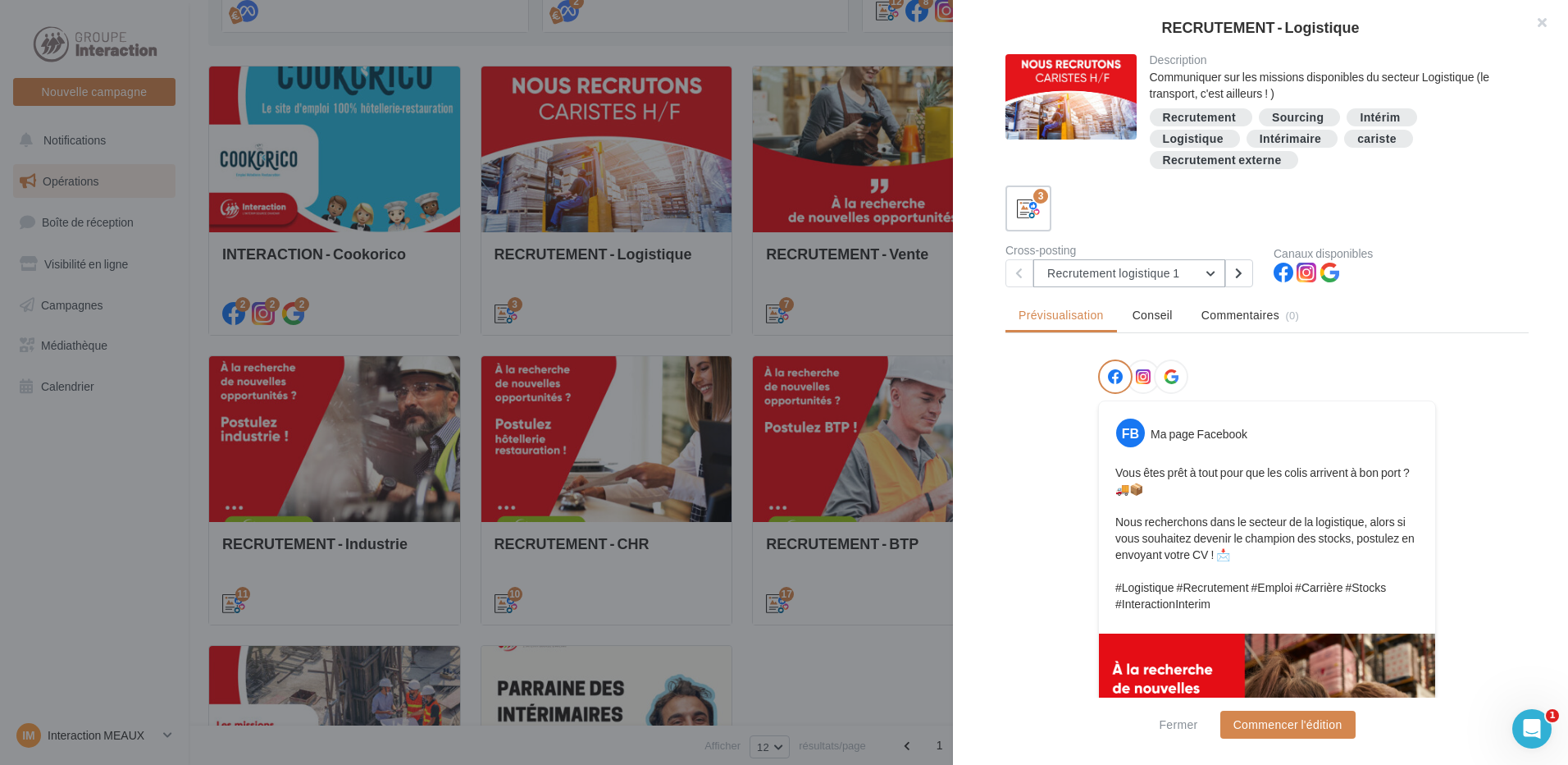
click at [1208, 269] on button "Recrutement logistique 1" at bounding box center [1129, 273] width 192 height 28
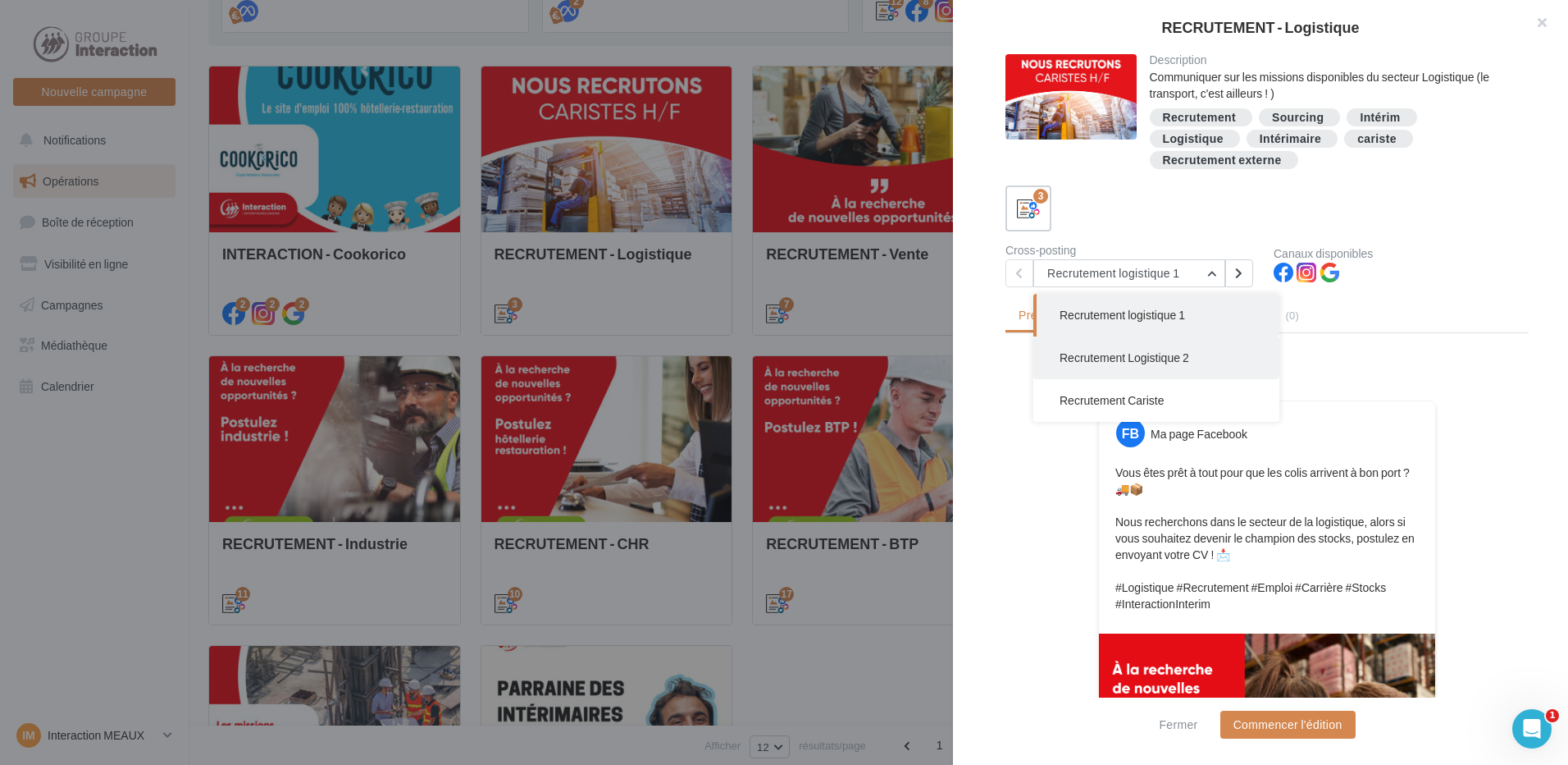
click at [1176, 357] on span "Recrutement Logistique 2" at bounding box center [1125, 357] width 130 height 14
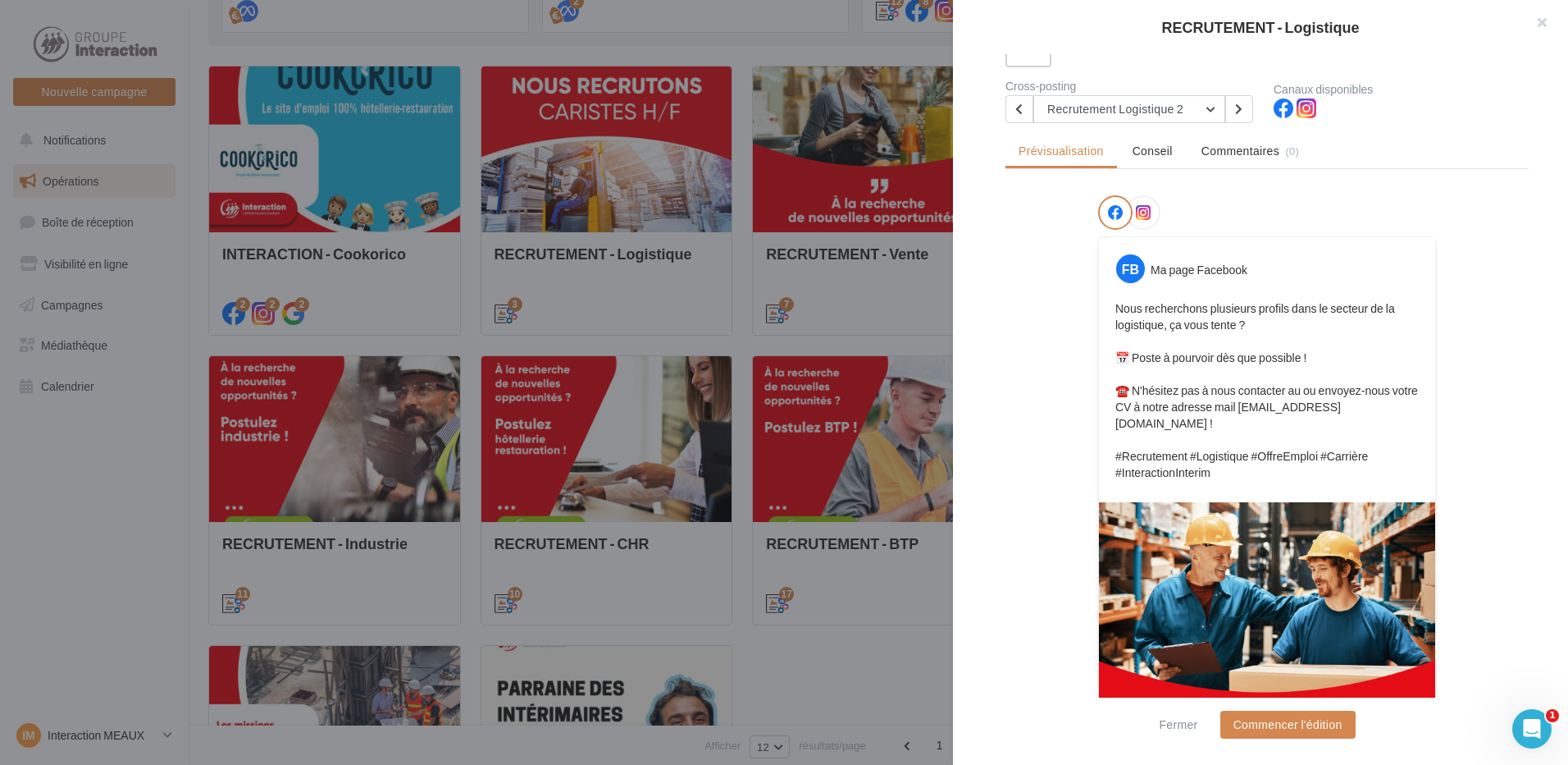
scroll to position [296, 0]
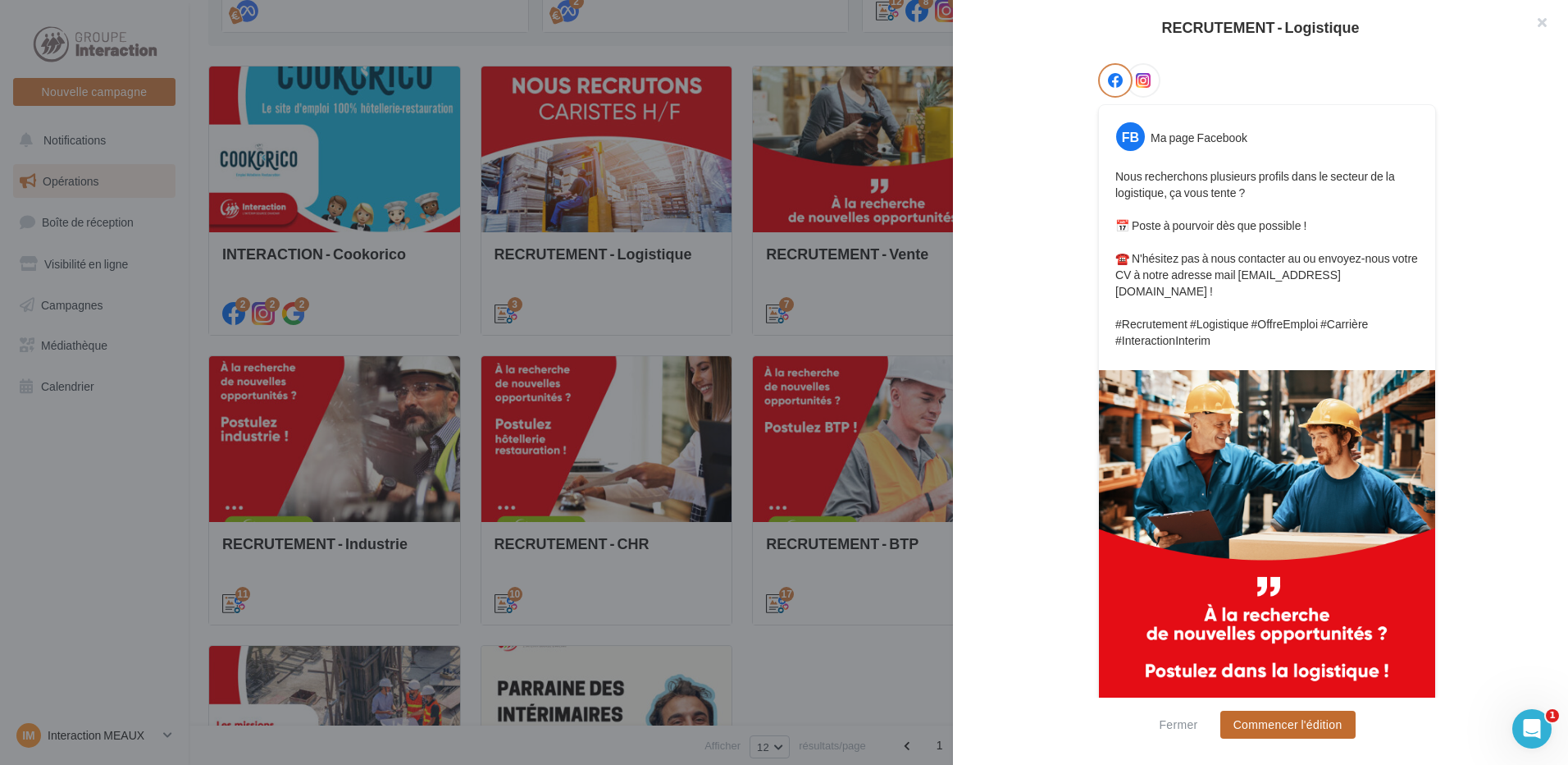
click at [1291, 721] on button "Commencer l'édition" at bounding box center [1288, 724] width 135 height 28
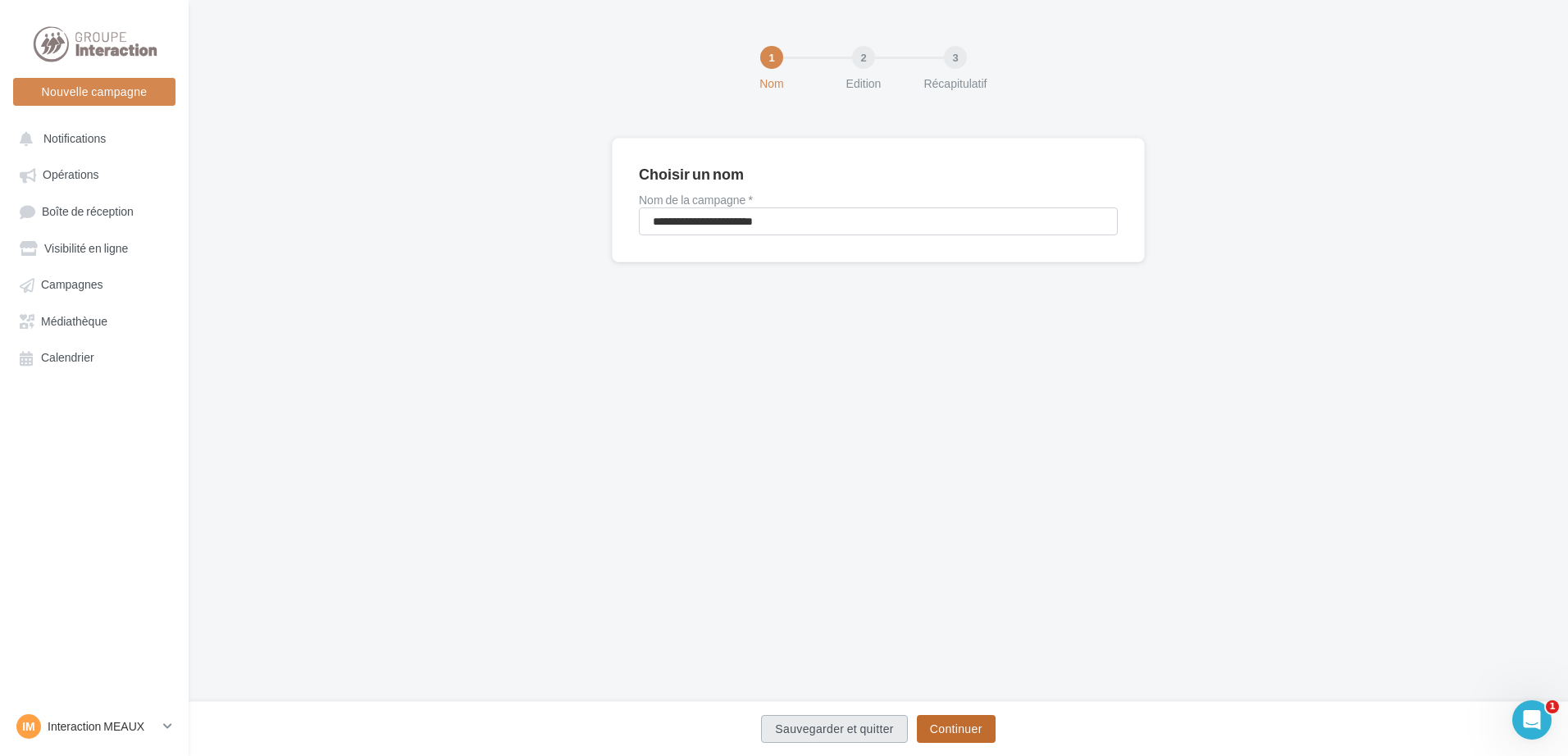
click at [935, 719] on button "Continuer" at bounding box center [956, 728] width 79 height 28
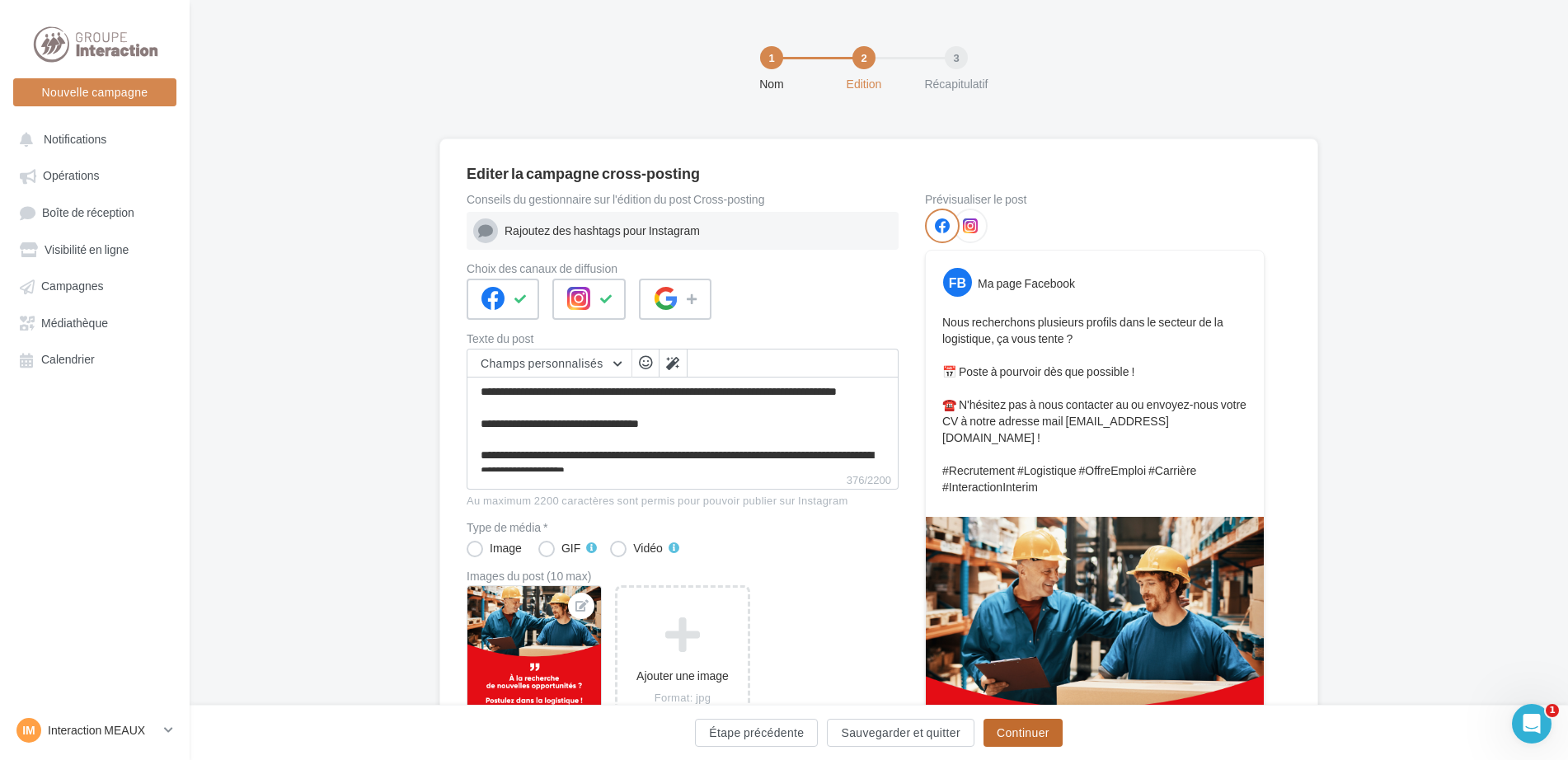
click at [1021, 734] on button "Continuer" at bounding box center [1023, 732] width 79 height 28
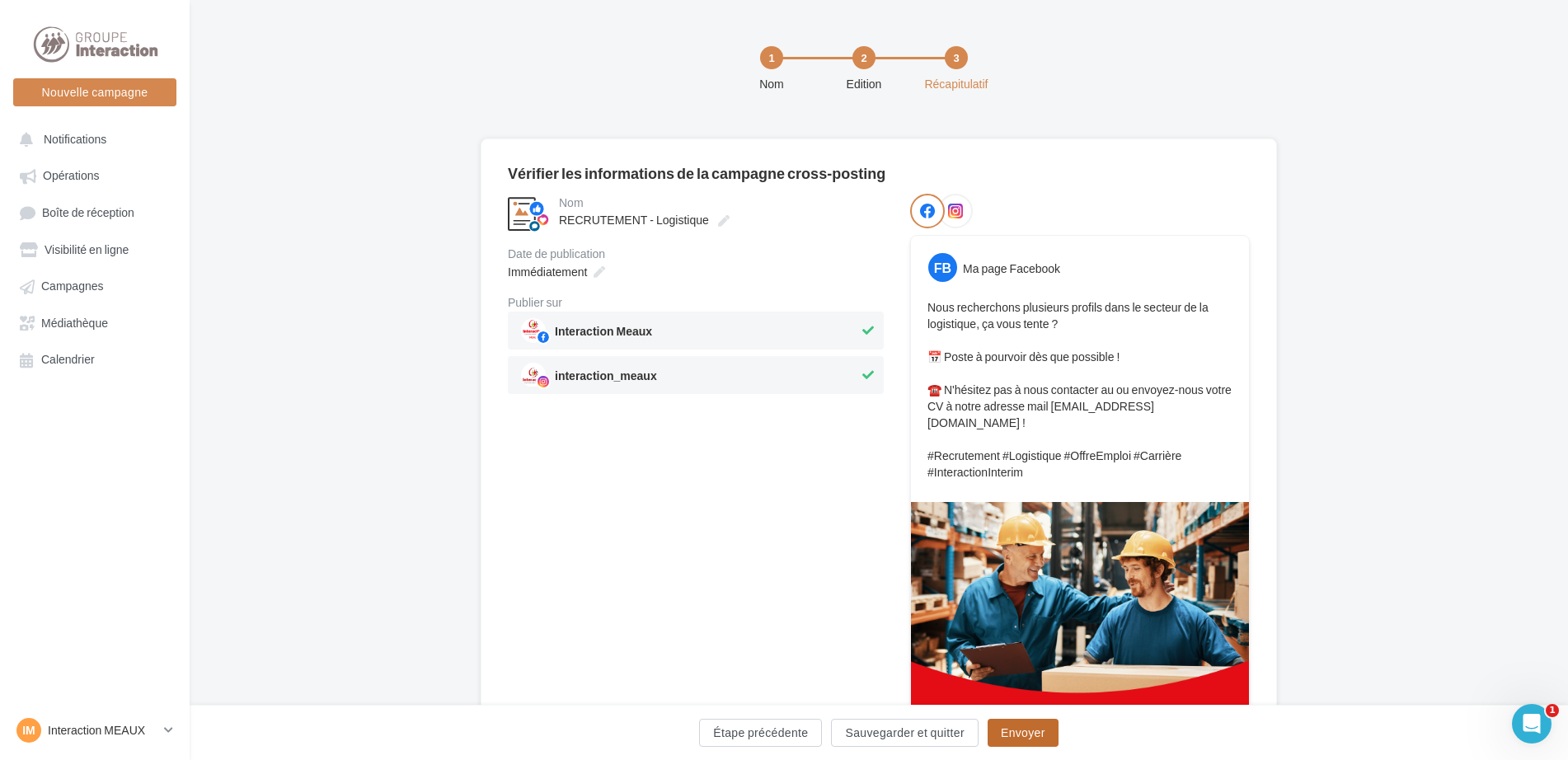
click at [1021, 733] on button "Envoyer" at bounding box center [1023, 732] width 71 height 28
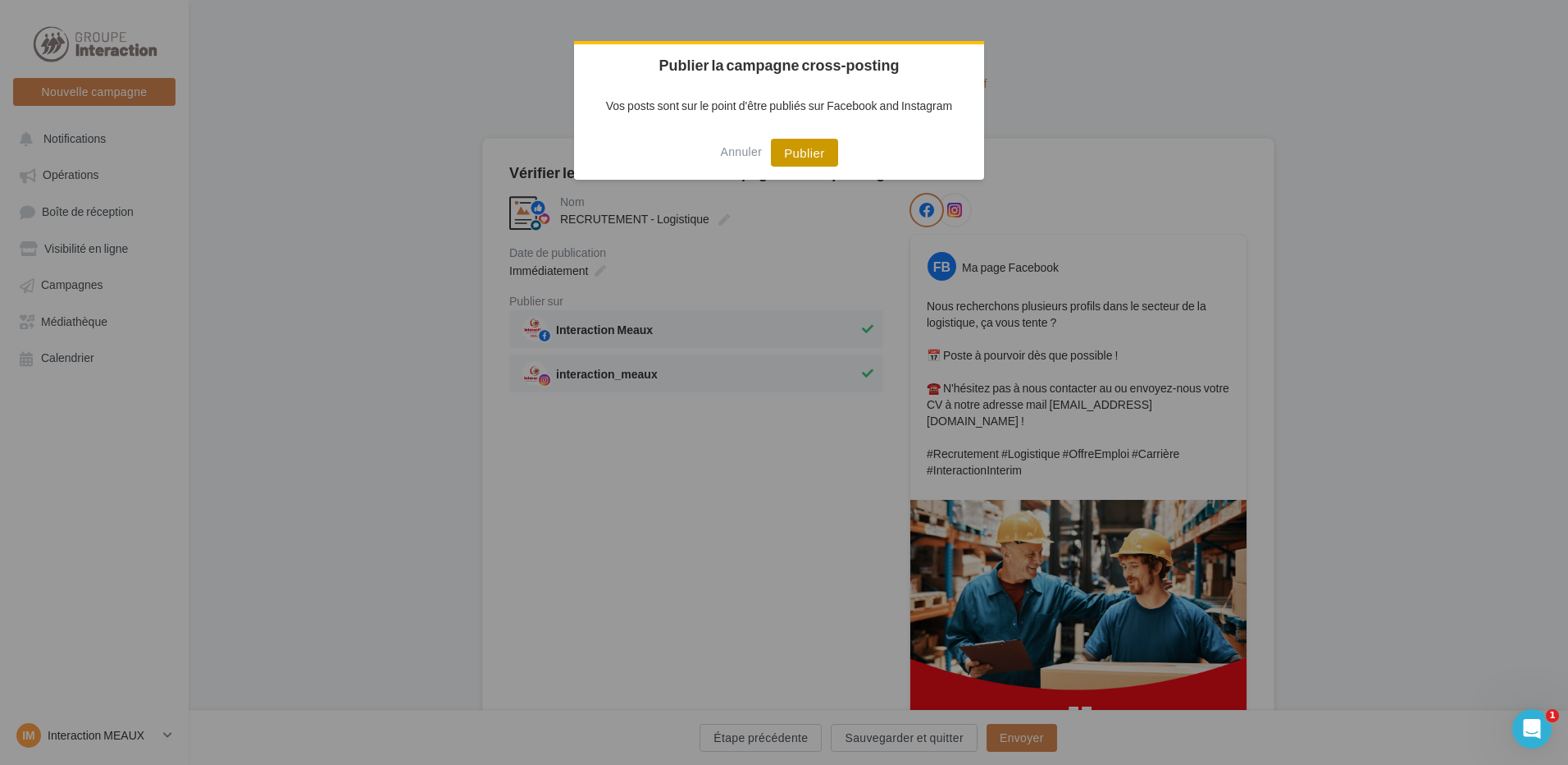
click at [816, 148] on button "Publier" at bounding box center [804, 153] width 67 height 28
